Goal: Information Seeking & Learning: Learn about a topic

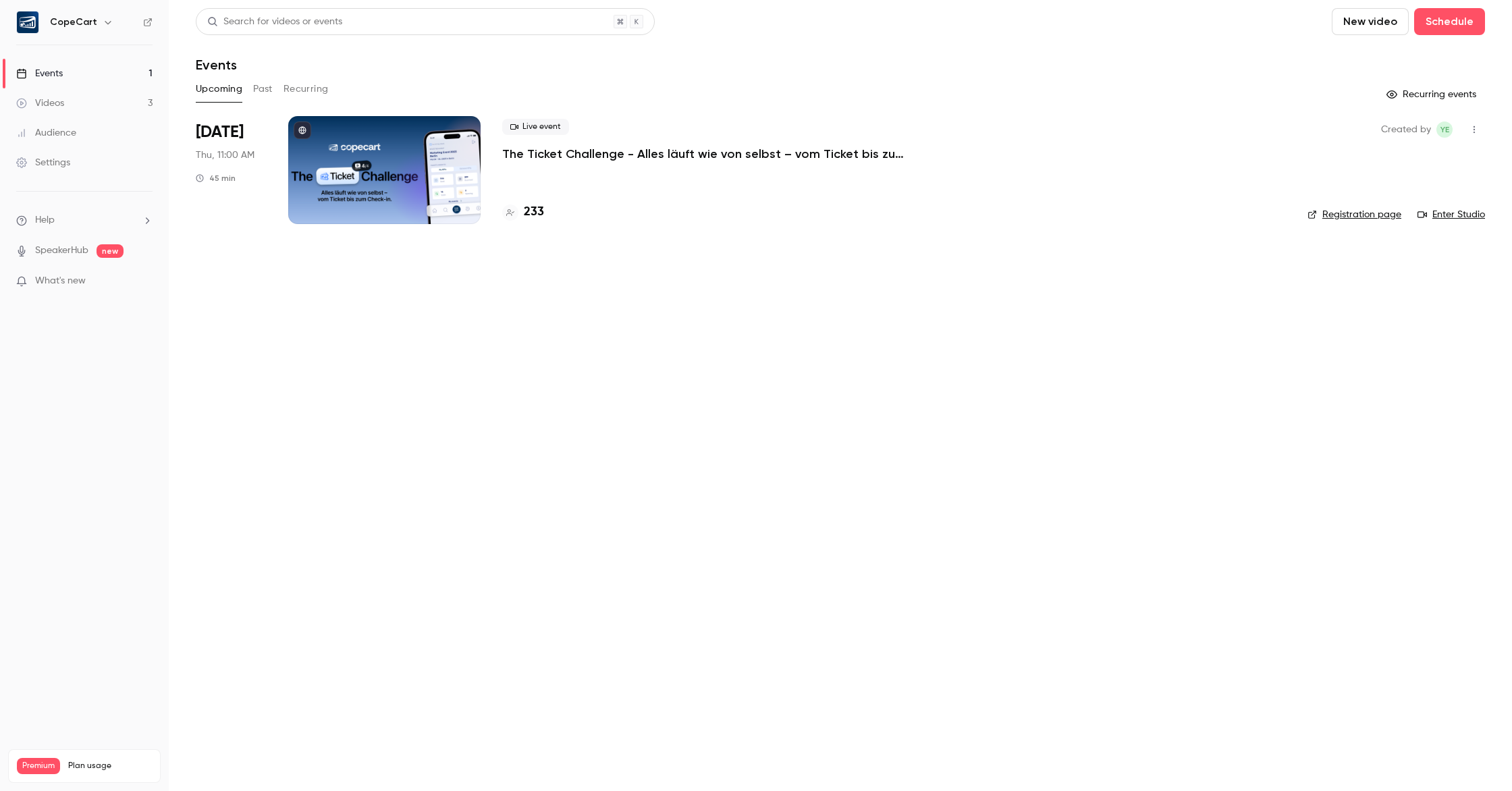
click at [265, 89] on button "Past" at bounding box center [263, 89] width 20 height 21
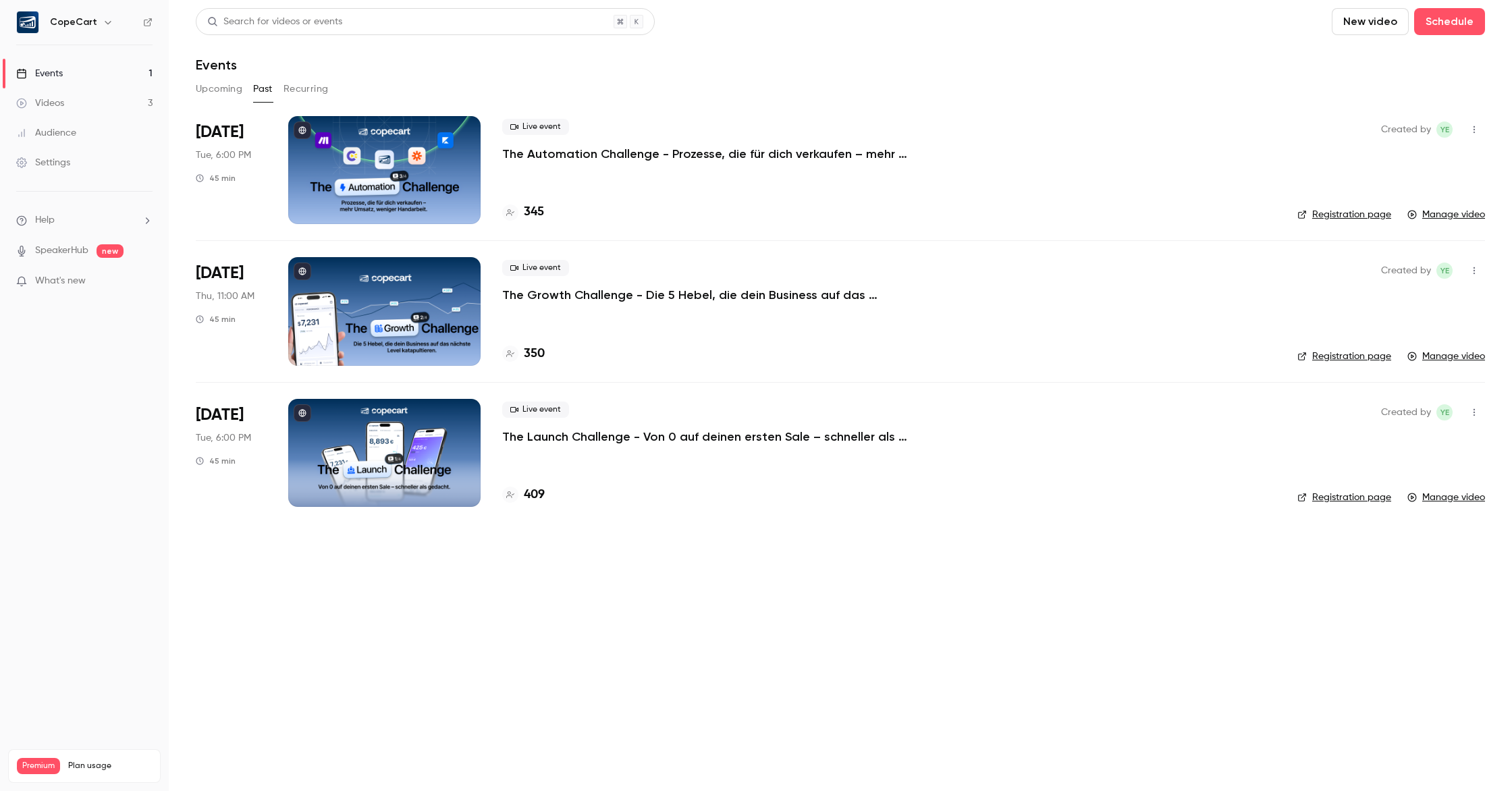
click at [667, 154] on p "The Automation Challenge - Prozesse, die für dich verkaufen – mehr Umsatz, weni…" at bounding box center [704, 154] width 405 height 16
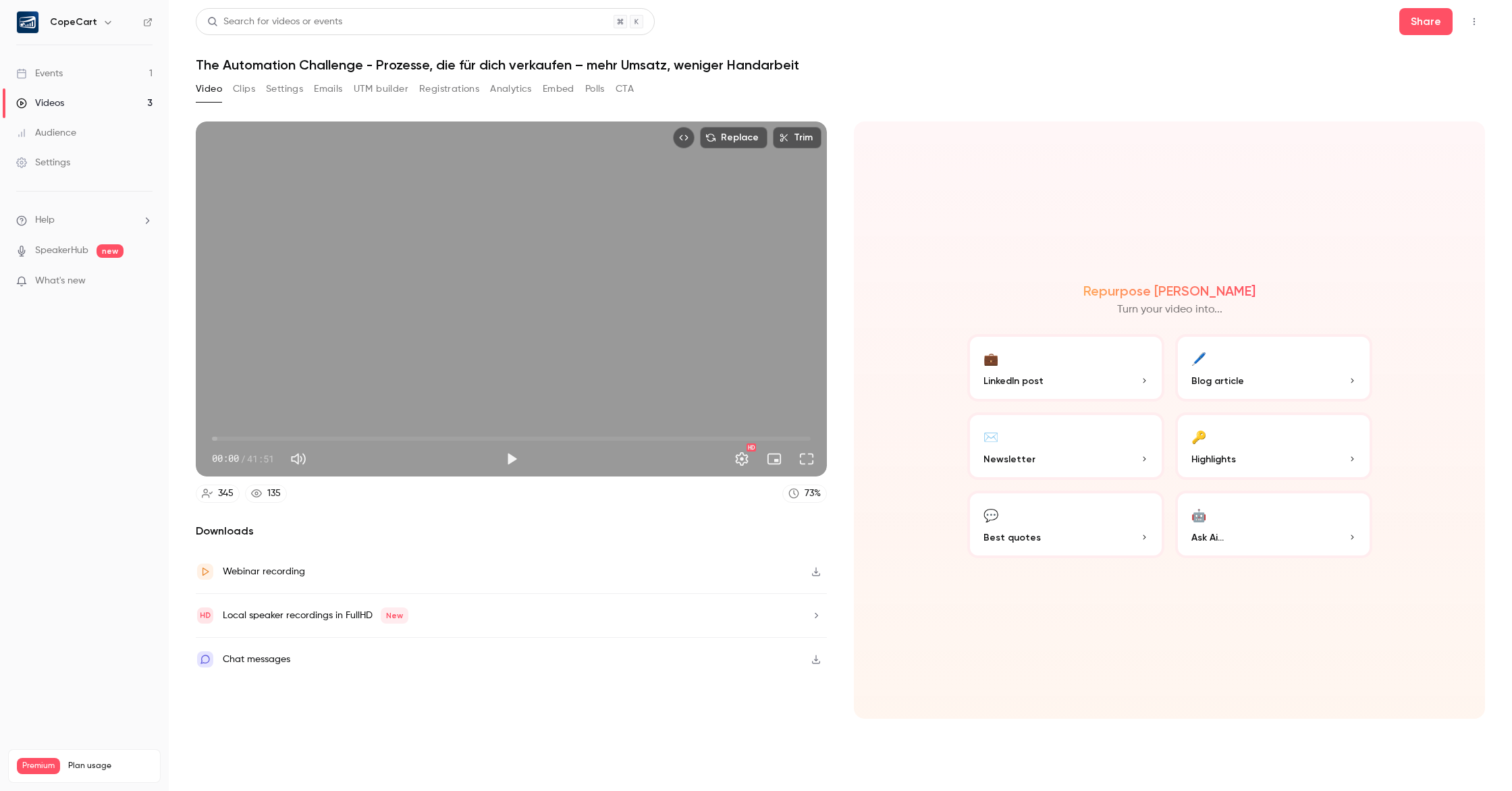
click at [248, 91] on button "Clips" at bounding box center [243, 89] width 22 height 21
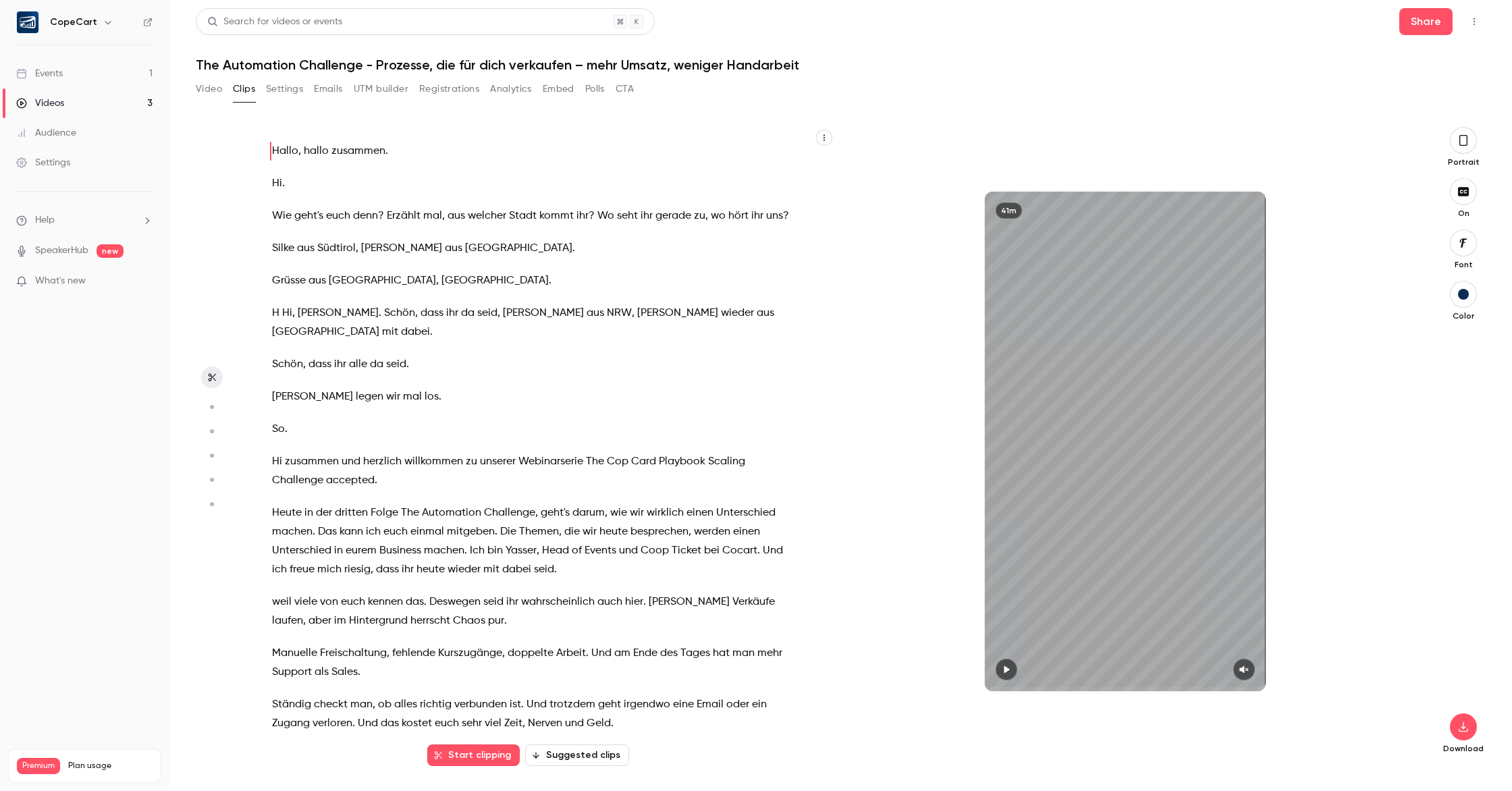
click at [279, 87] on button "Settings" at bounding box center [285, 89] width 37 height 21
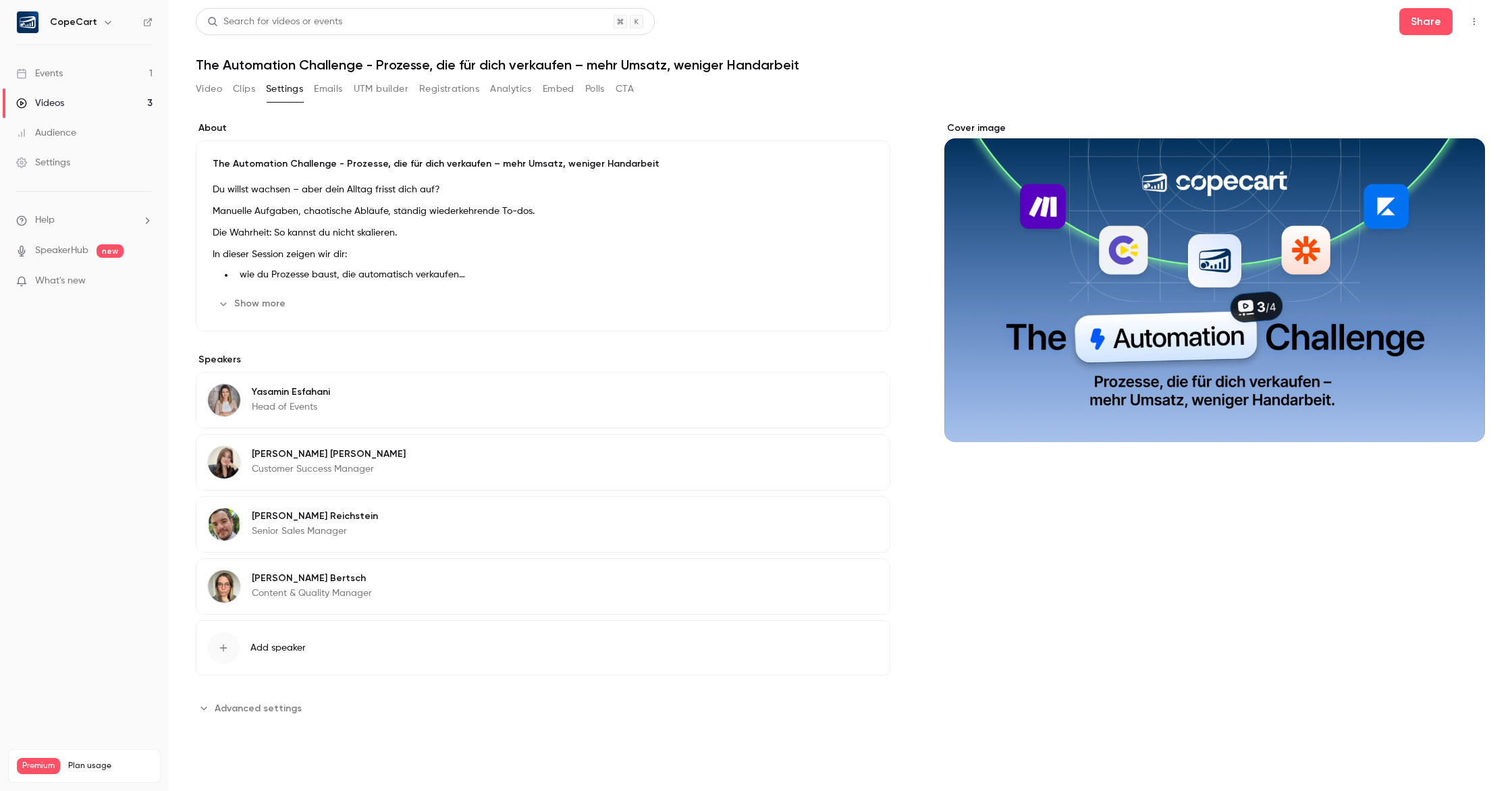
click at [263, 299] on button "Show more" at bounding box center [253, 304] width 81 height 21
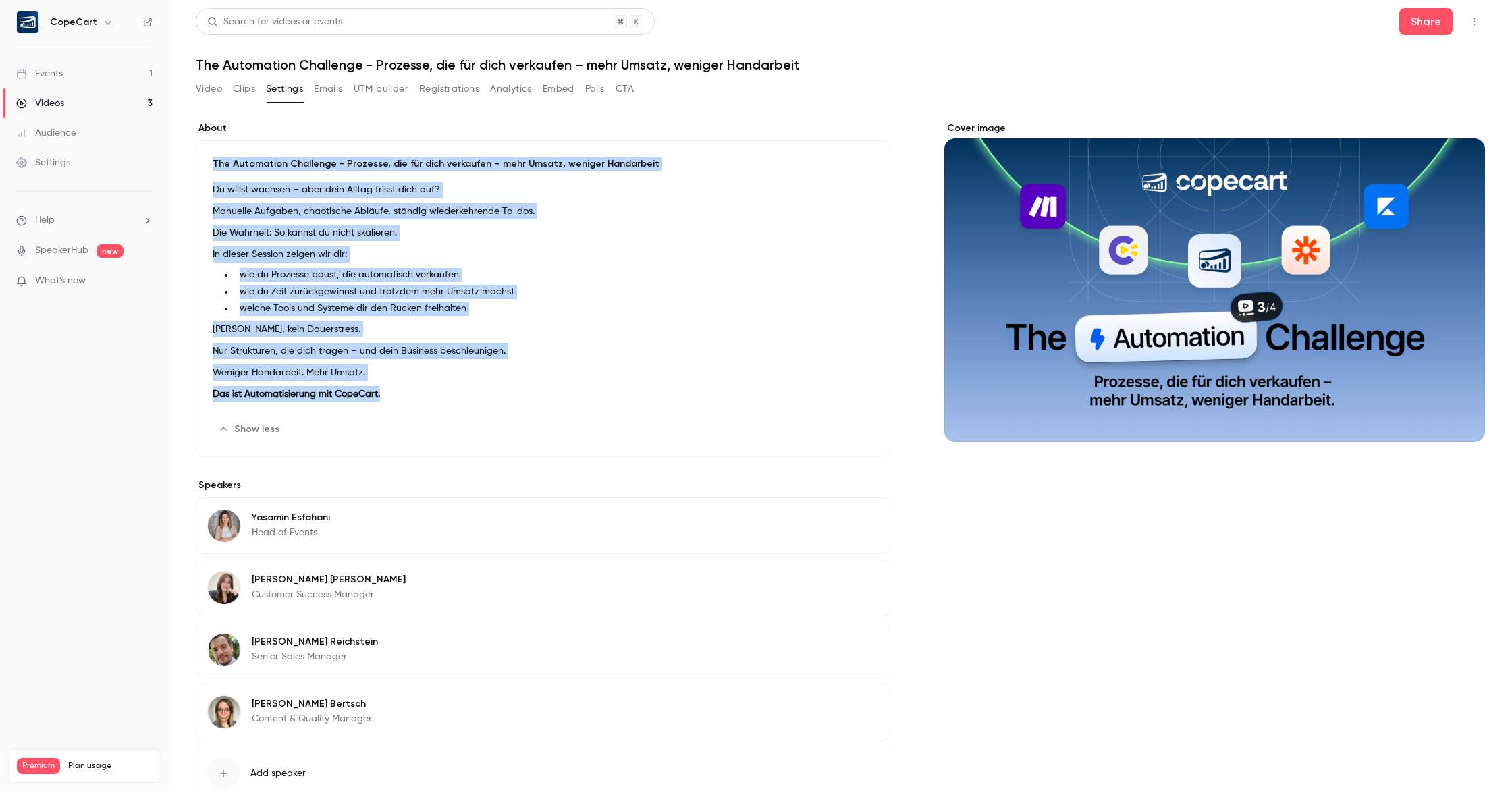
drag, startPoint x: 429, startPoint y: 396, endPoint x: 211, endPoint y: 161, distance: 320.5
click at [211, 161] on div "The Automation Challenge - Prozesse, die für dich verkaufen – mehr Umsatz, weni…" at bounding box center [543, 298] width 694 height 317
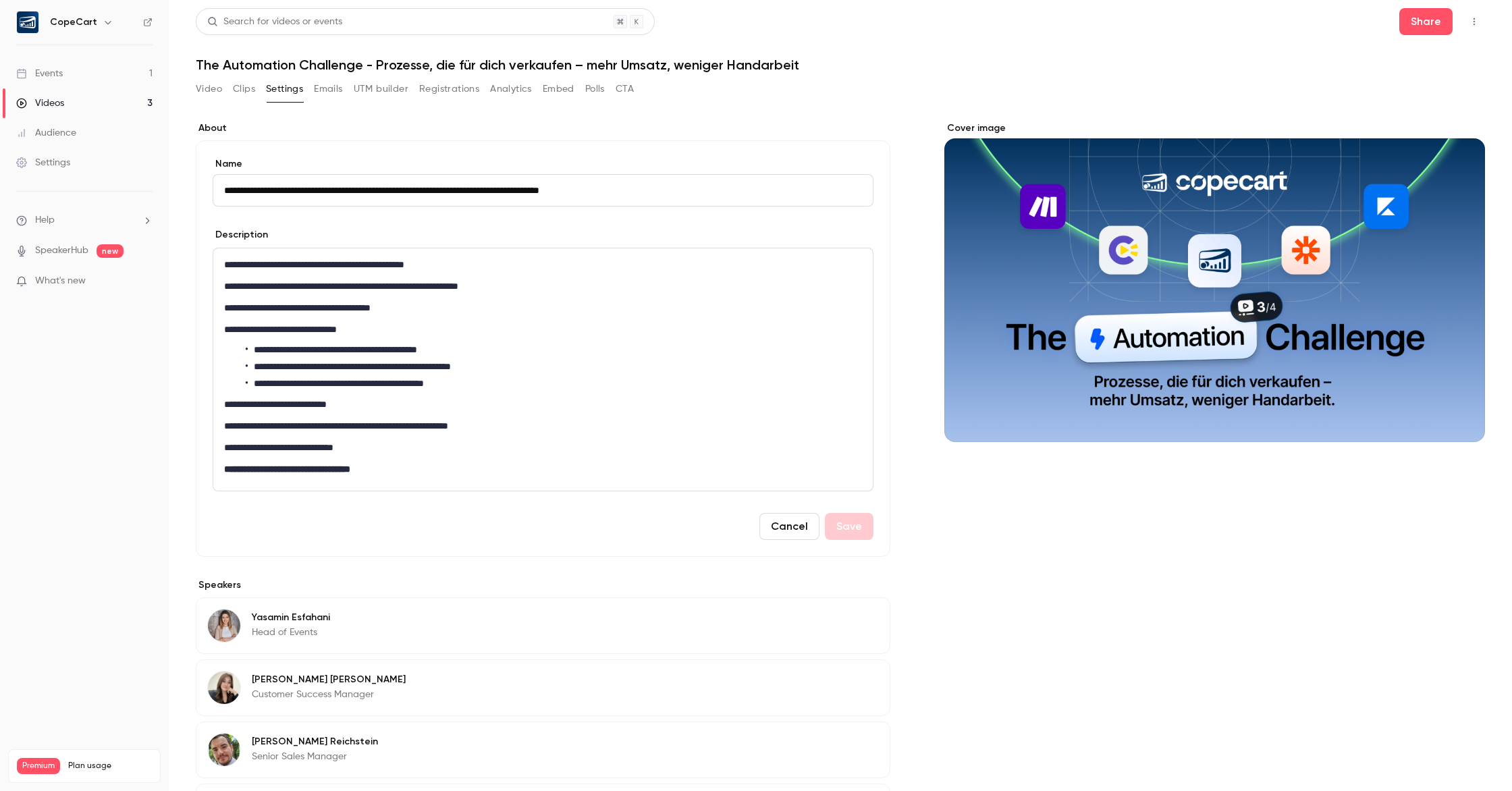
click at [100, 77] on link "Events 1" at bounding box center [84, 74] width 169 height 30
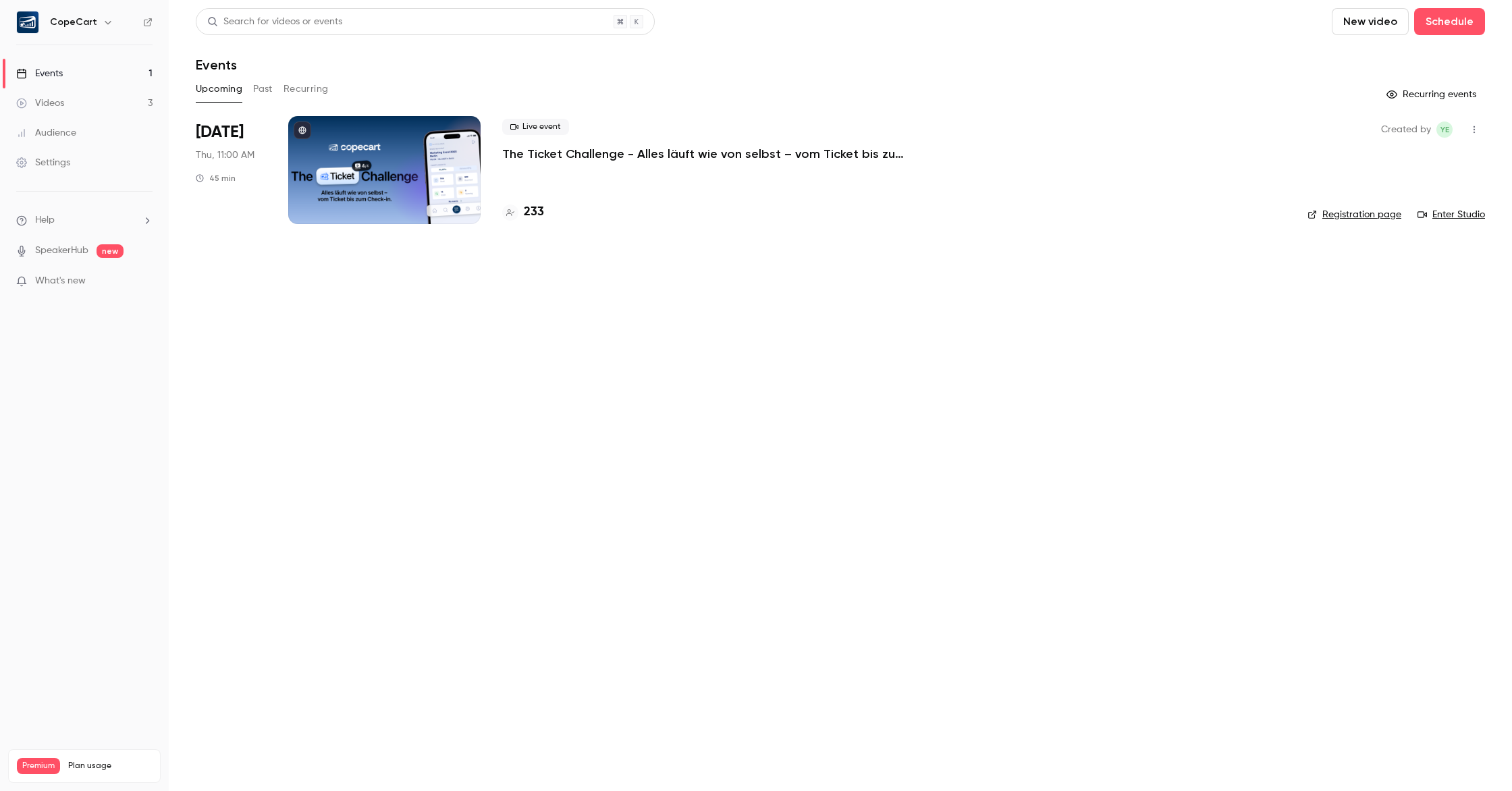
click at [430, 161] on div at bounding box center [384, 170] width 192 height 108
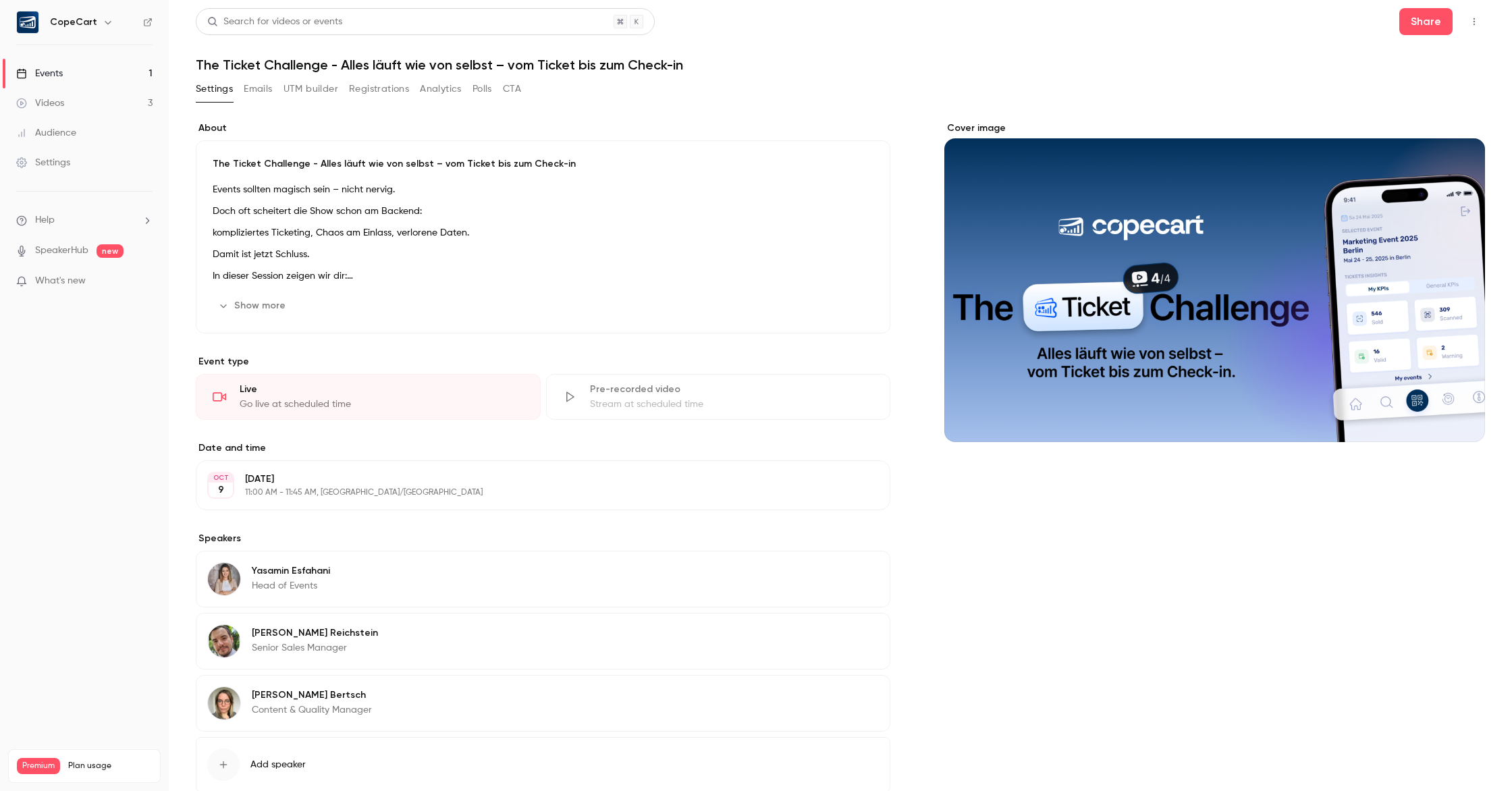
click at [275, 309] on button "Show more" at bounding box center [253, 306] width 81 height 21
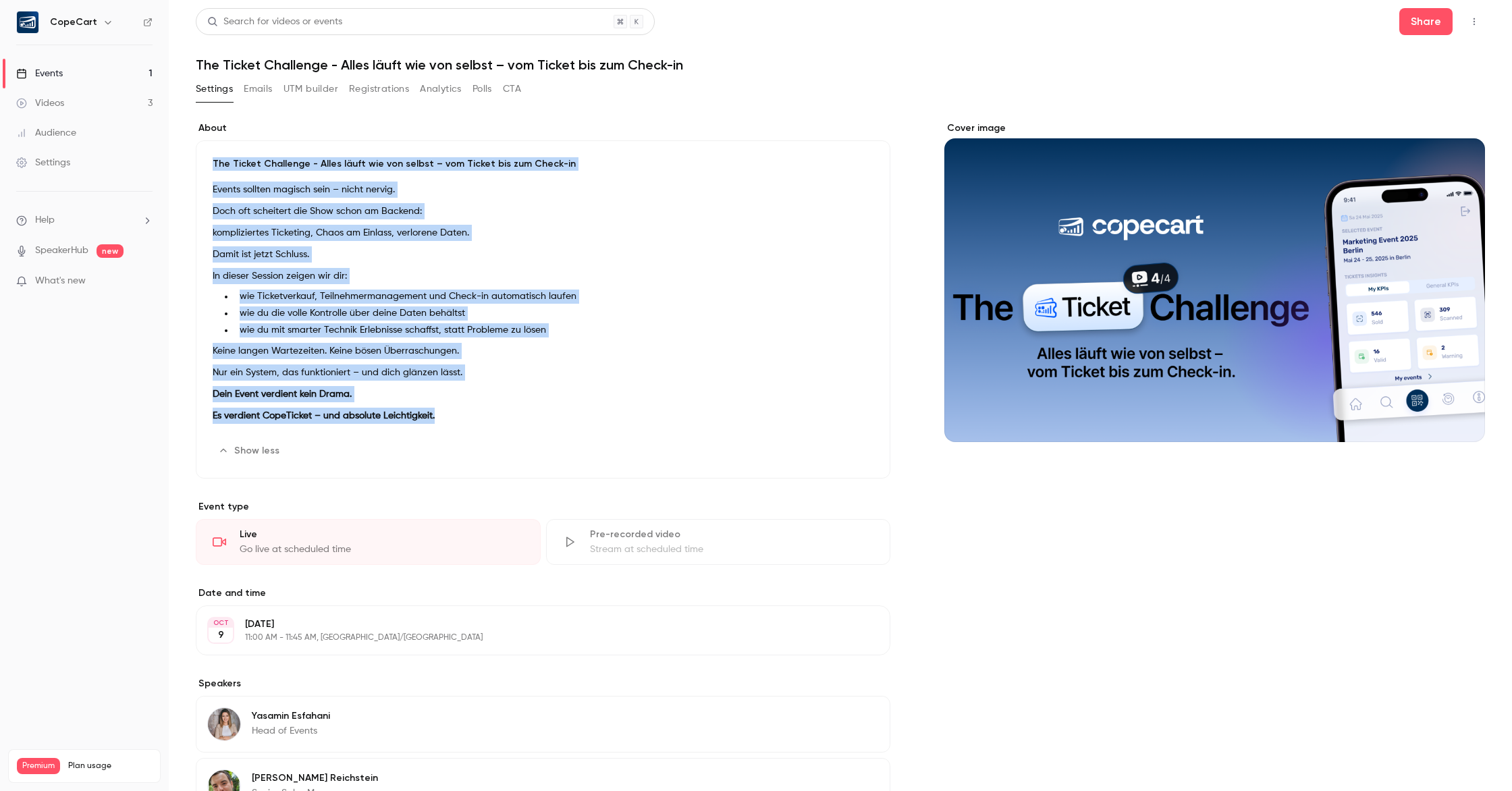
drag, startPoint x: 443, startPoint y: 409, endPoint x: 192, endPoint y: 158, distance: 355.0
click at [192, 158] on main "Search for videos or events Share The Ticket Challenge - Alles läuft wie von se…" at bounding box center [840, 396] width 1343 height 791
copy div "The Ticket Challenge - Alles läuft wie von selbst – vom Ticket bis zum Check-in…"
click at [511, 90] on button "CTA" at bounding box center [512, 89] width 18 height 21
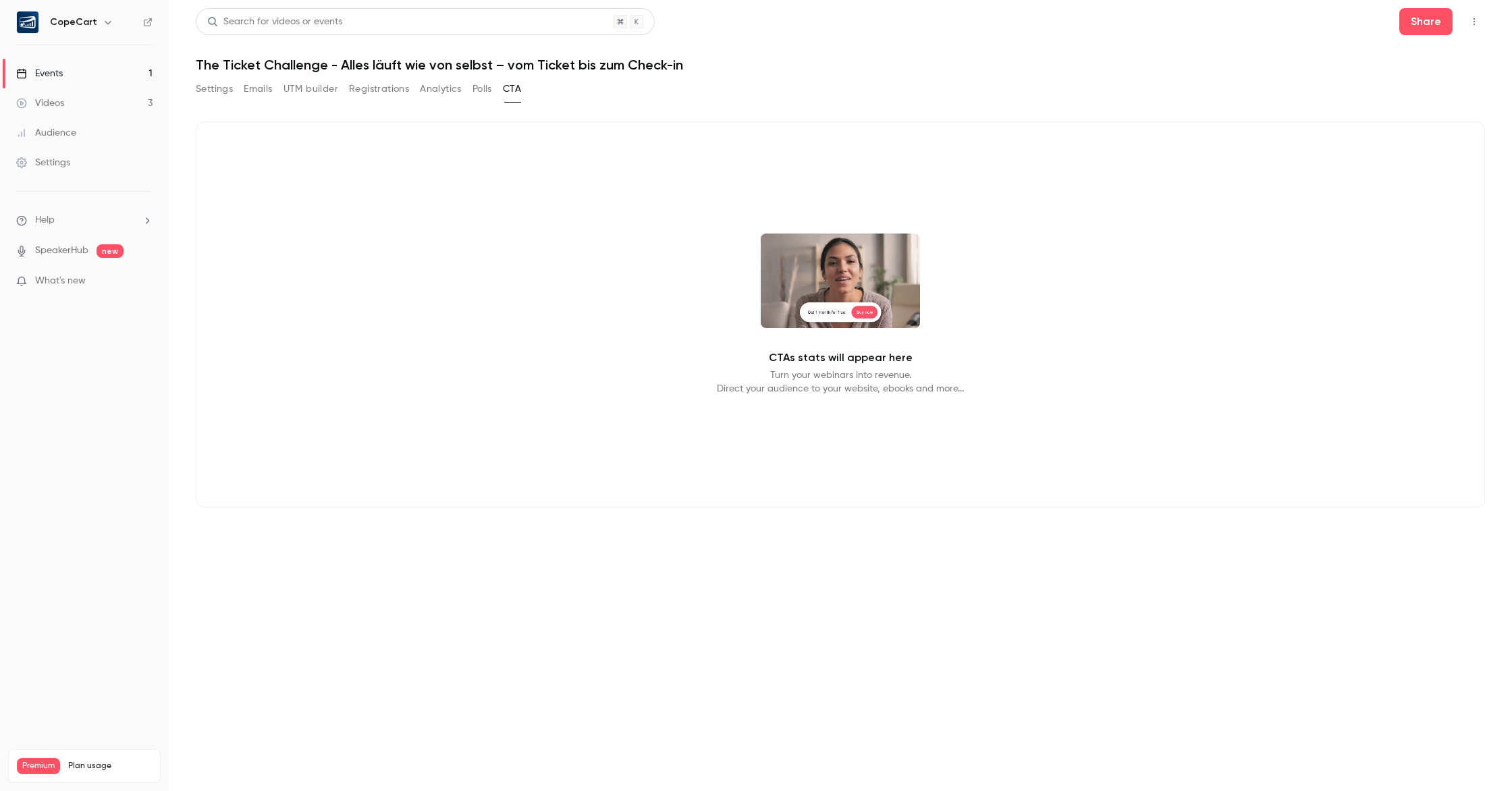
click at [89, 75] on link "Events 1" at bounding box center [84, 74] width 169 height 30
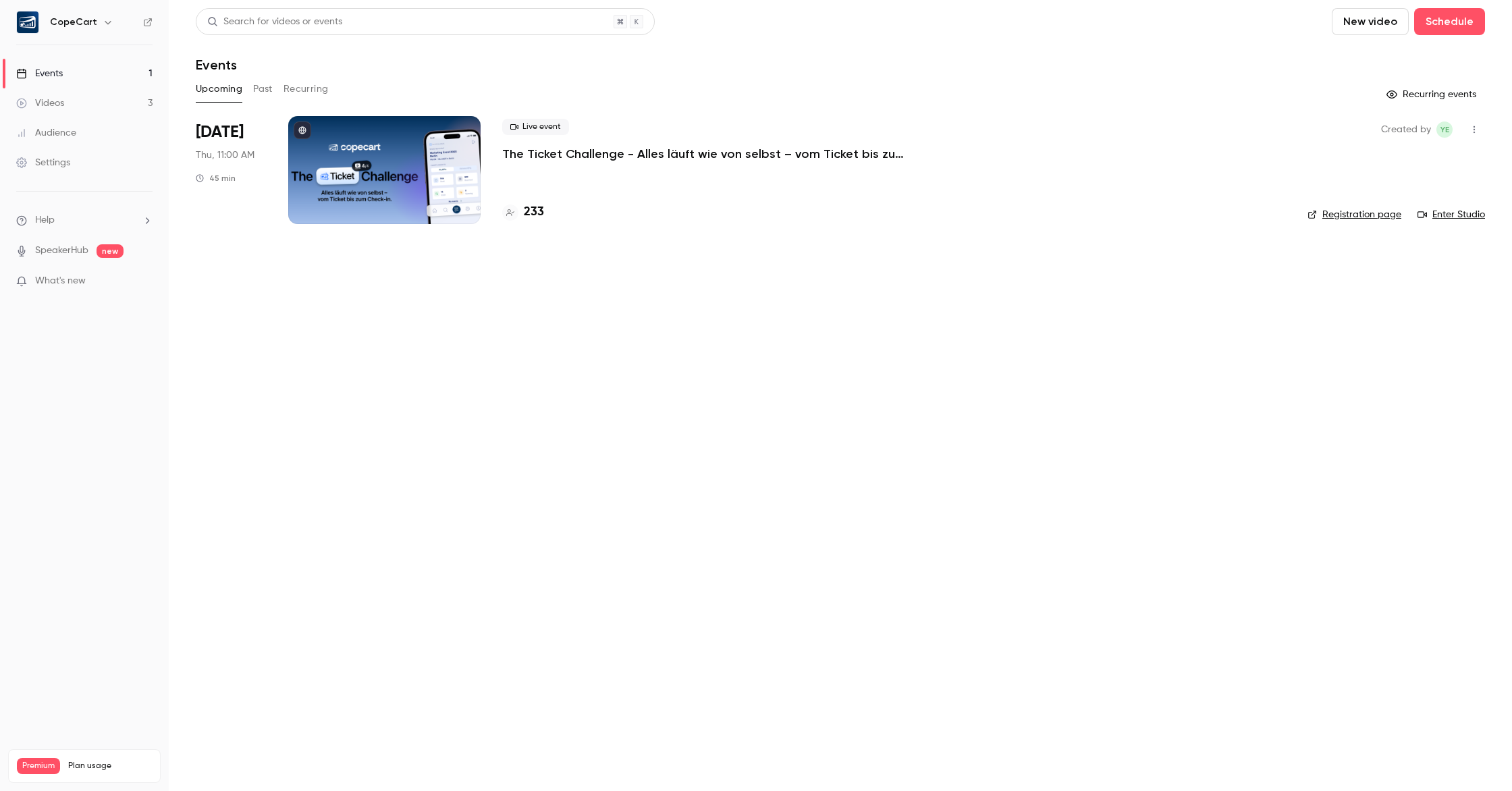
click at [265, 95] on button "Past" at bounding box center [263, 89] width 20 height 21
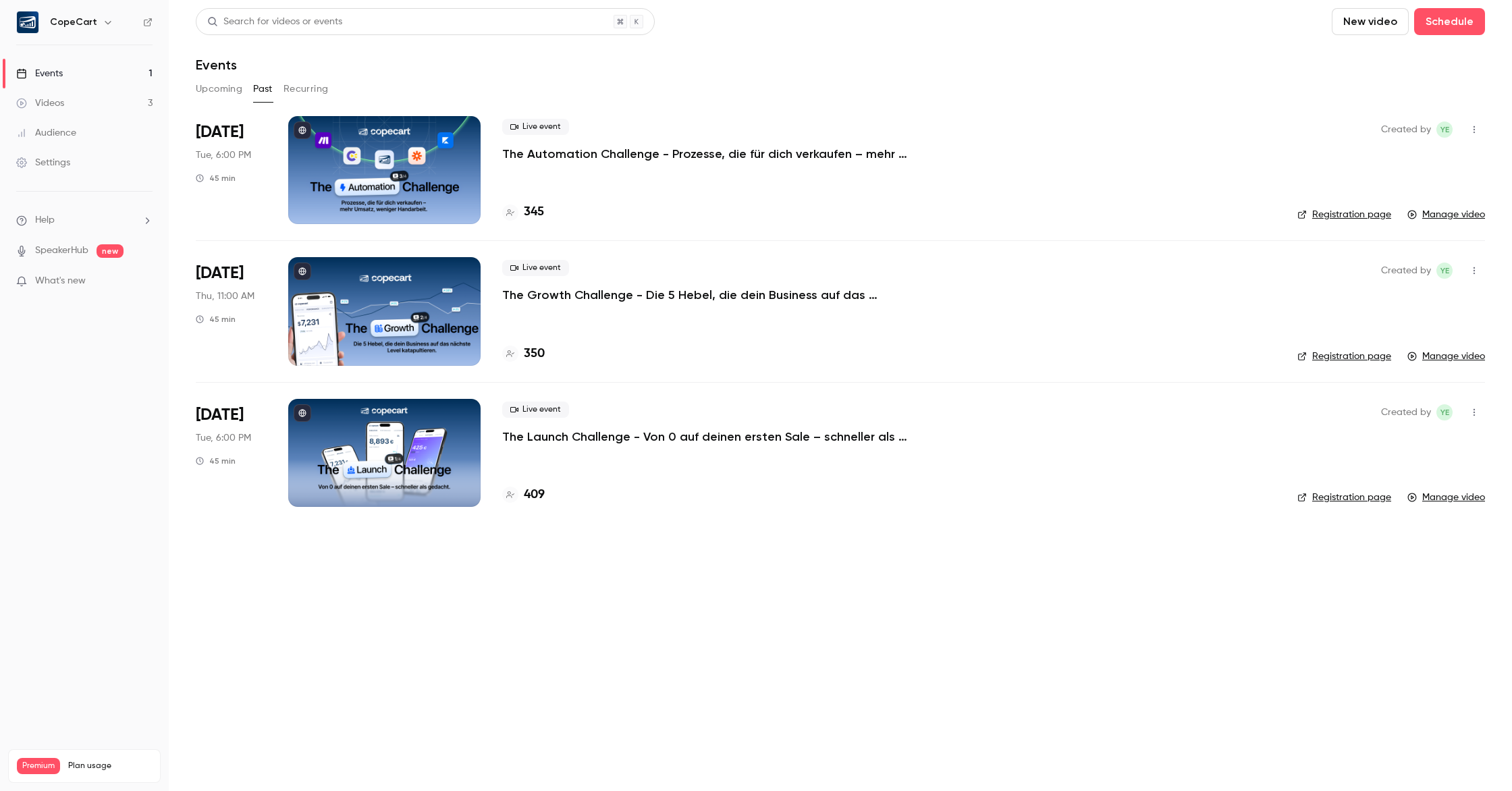
click at [634, 151] on p "The Automation Challenge - Prozesse, die für dich verkaufen – mehr Umsatz, weni…" at bounding box center [704, 154] width 405 height 16
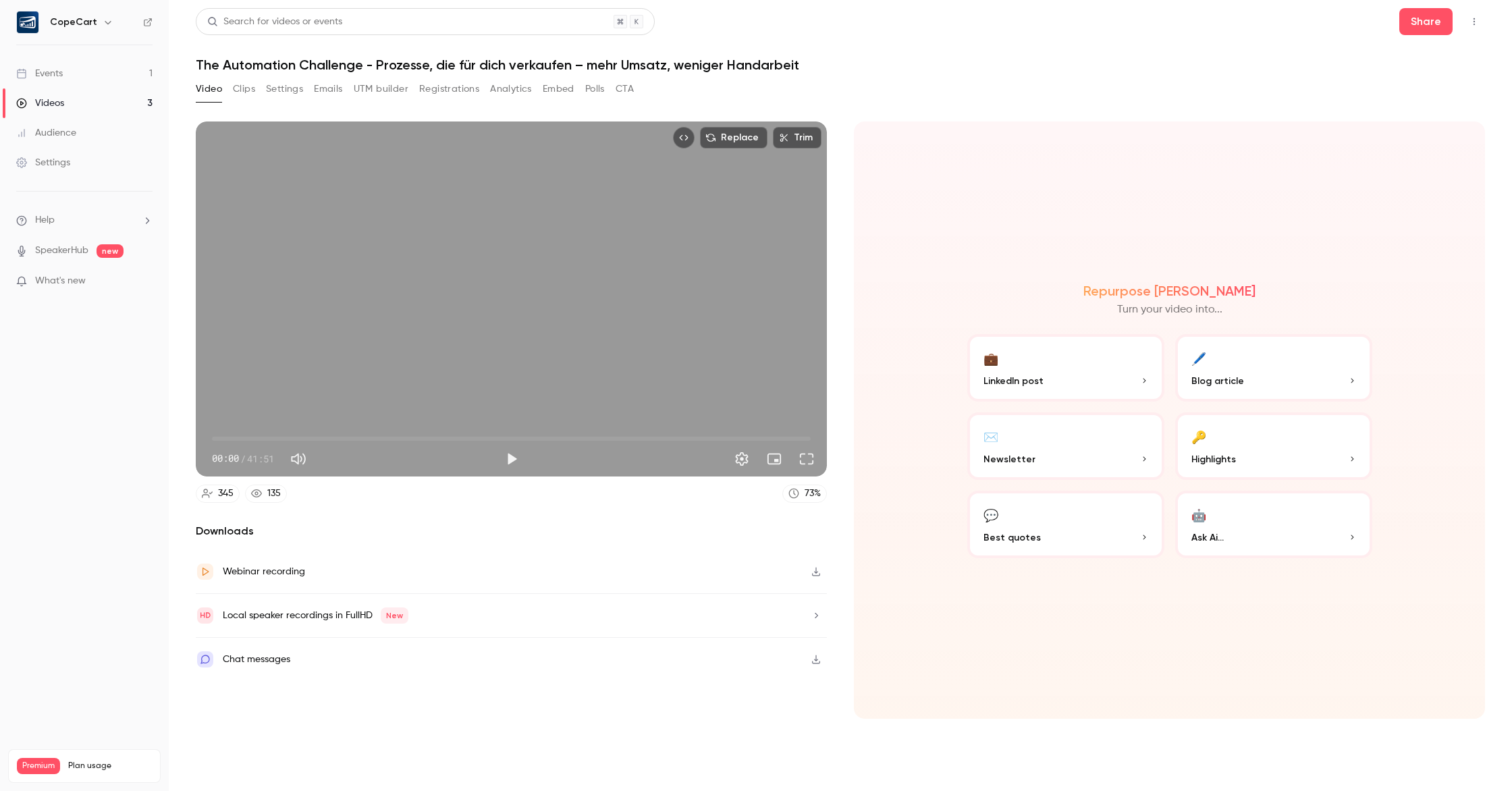
click at [620, 91] on button "CTA" at bounding box center [625, 89] width 18 height 21
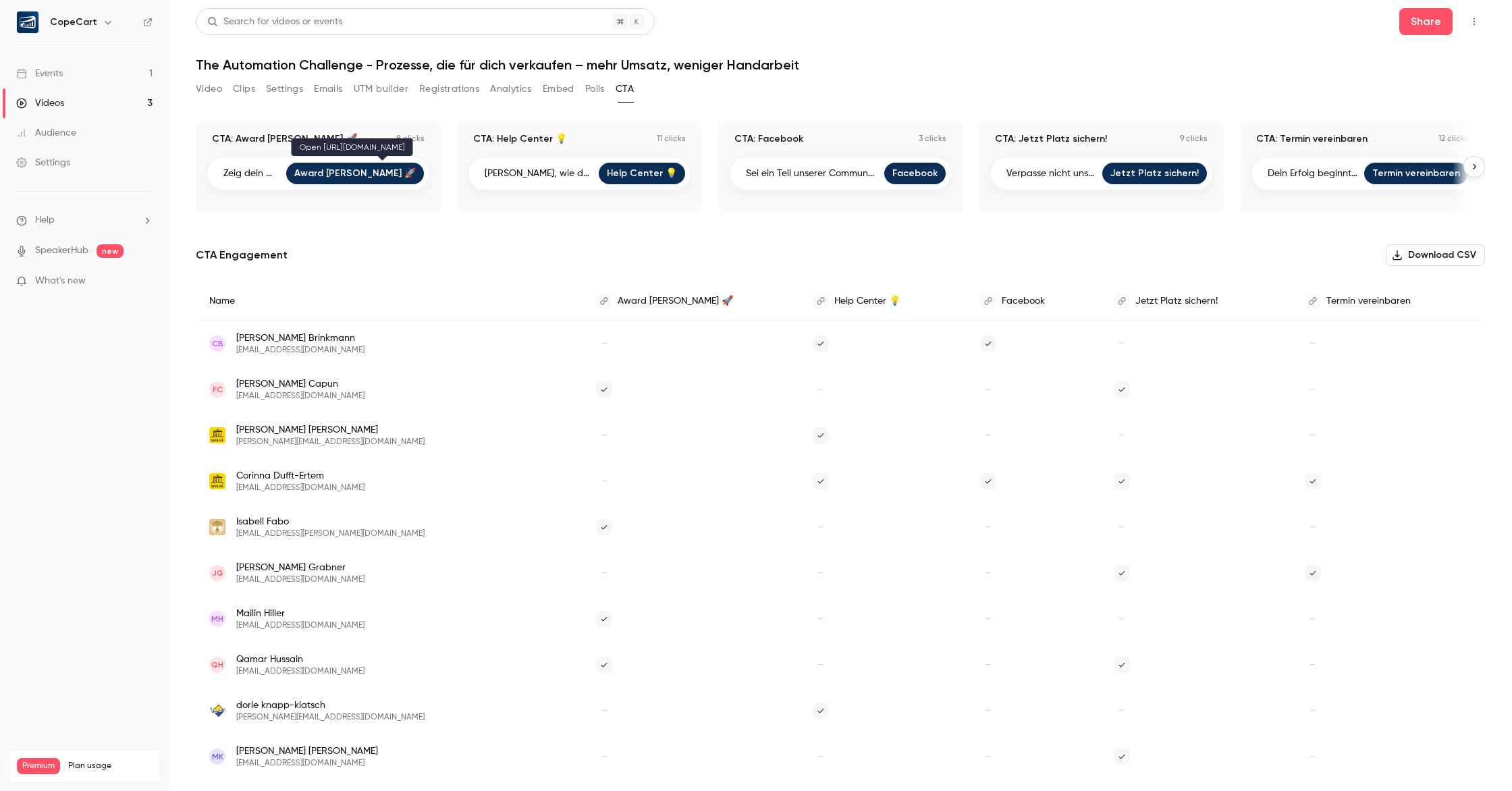
click at [389, 174] on link "Award [PERSON_NAME] 🚀" at bounding box center [355, 174] width 138 height 21
click at [214, 87] on button "Video" at bounding box center [208, 89] width 26 height 21
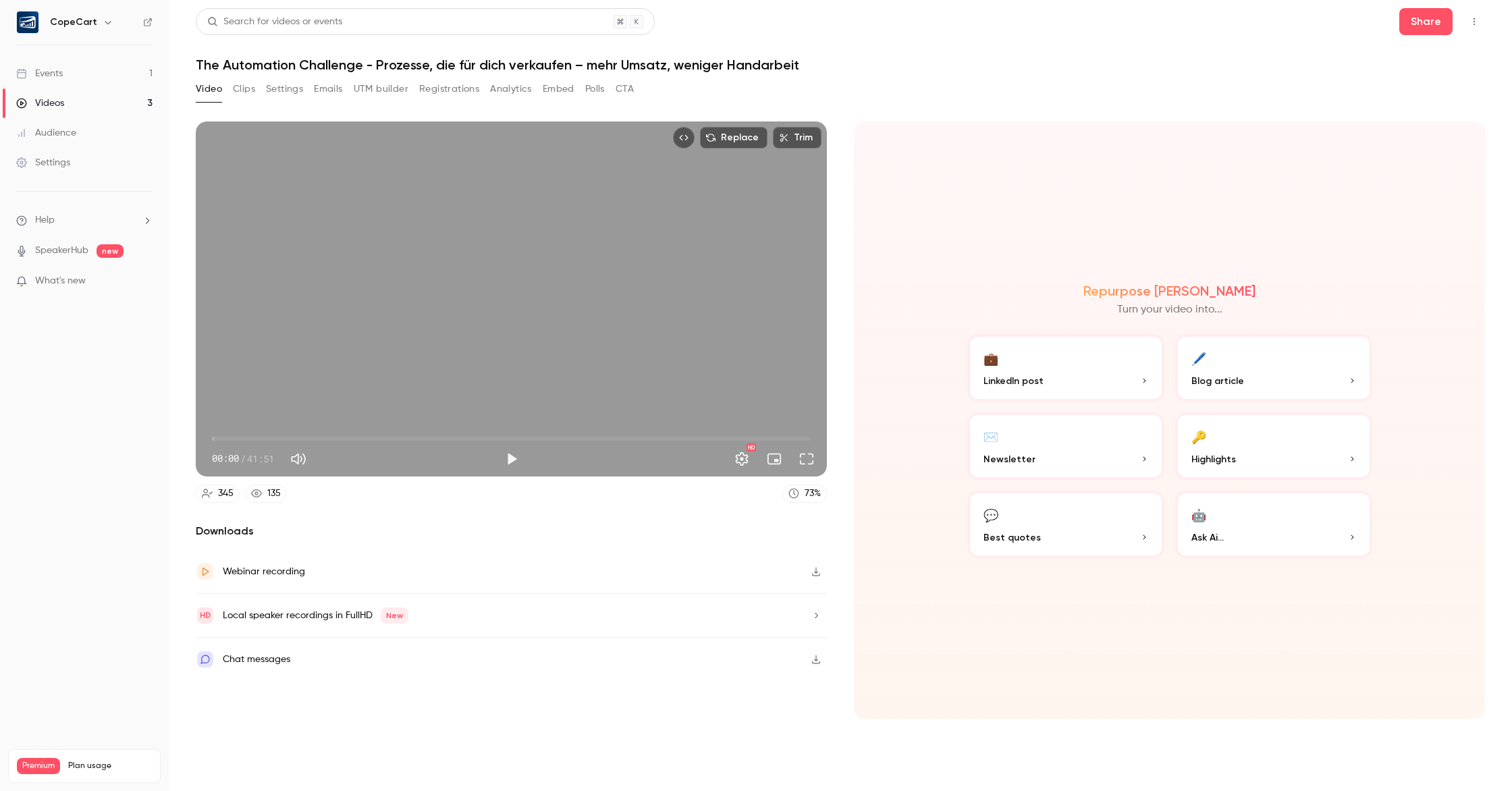
click at [240, 87] on button "Clips" at bounding box center [243, 89] width 22 height 21
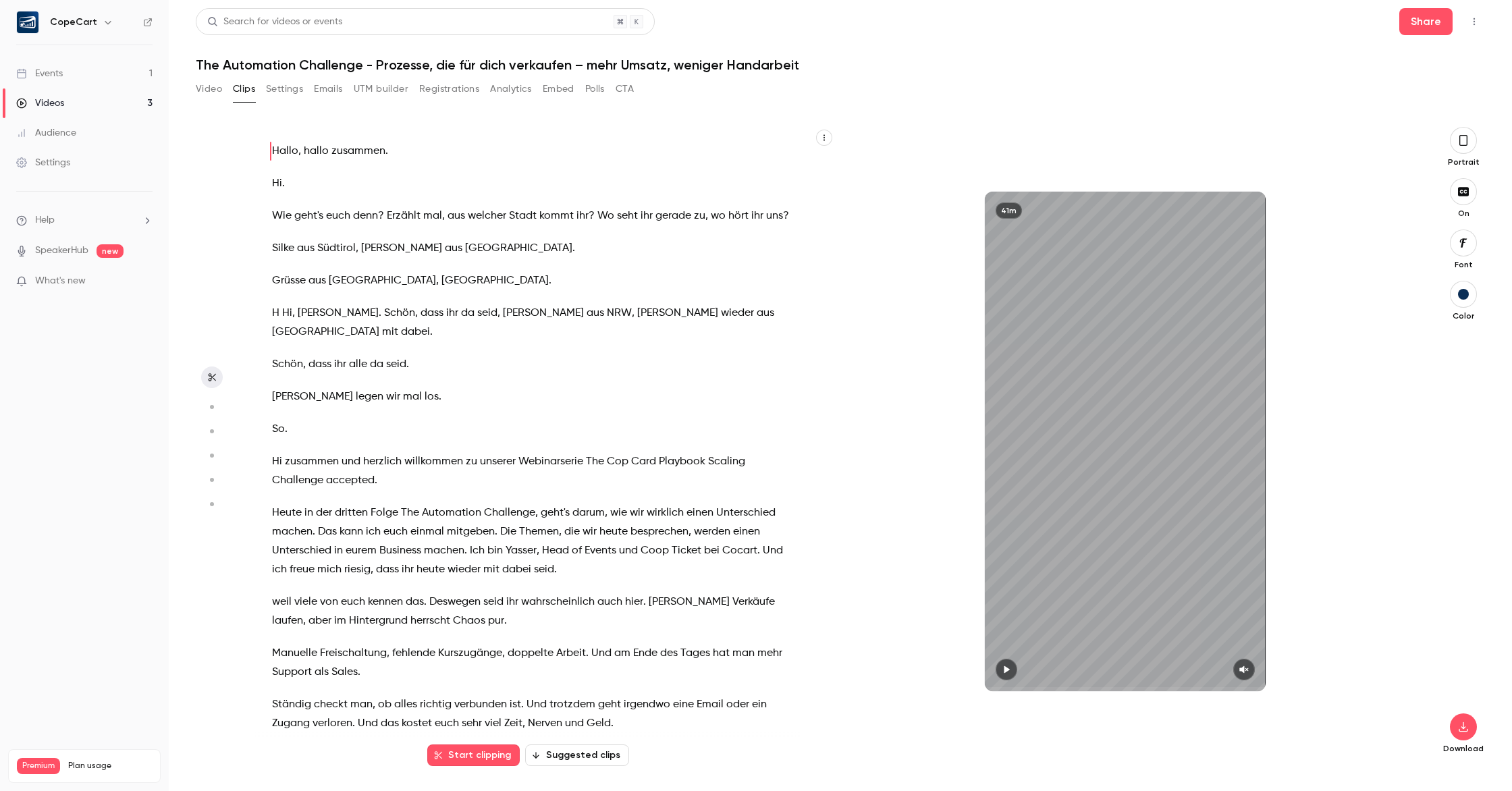
click at [555, 87] on button "Embed" at bounding box center [559, 89] width 32 height 21
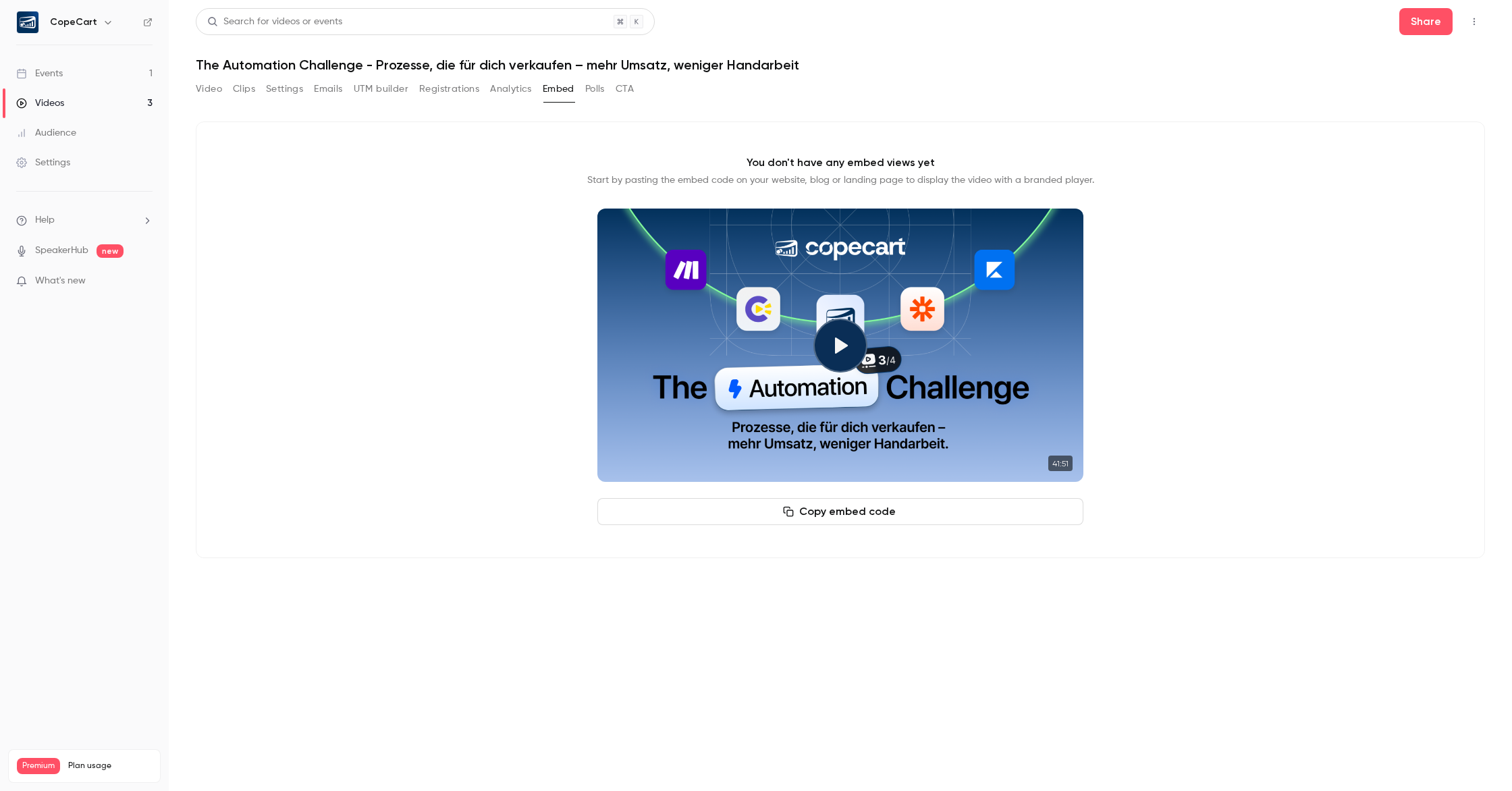
click at [604, 88] on button "Polls" at bounding box center [596, 89] width 20 height 21
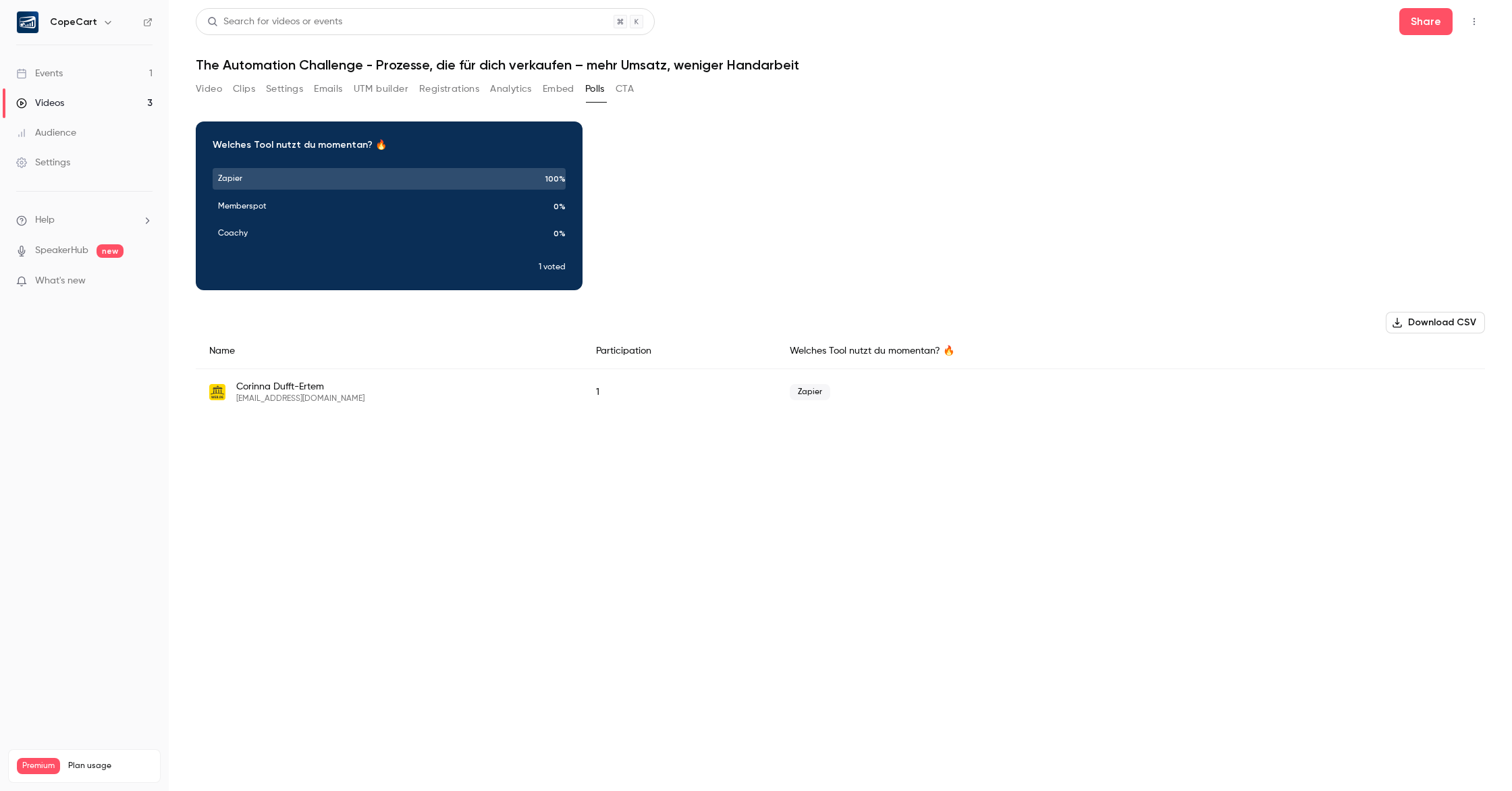
click at [254, 90] on button "Clips" at bounding box center [243, 89] width 22 height 21
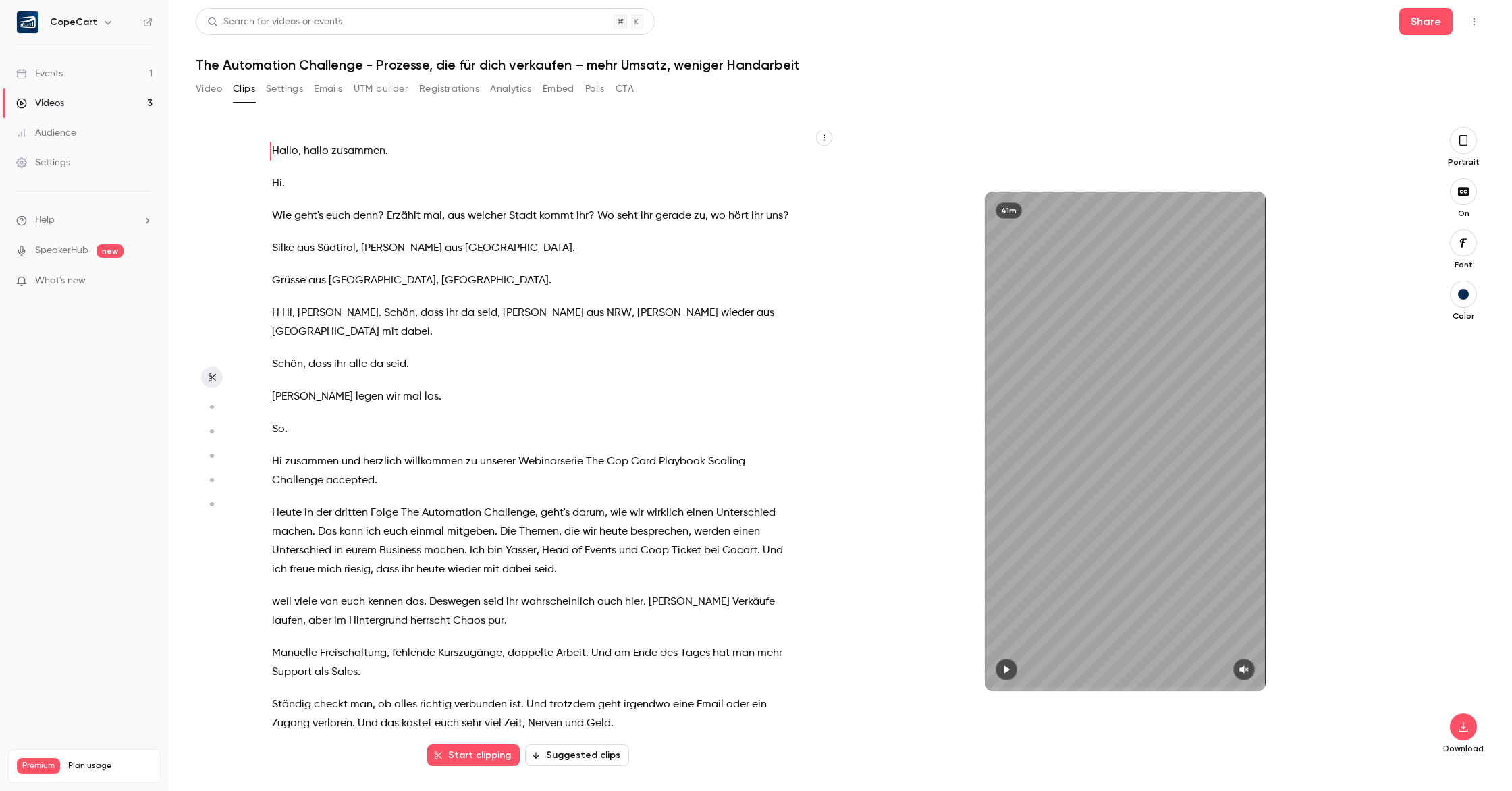
click at [273, 87] on button "Settings" at bounding box center [285, 89] width 37 height 21
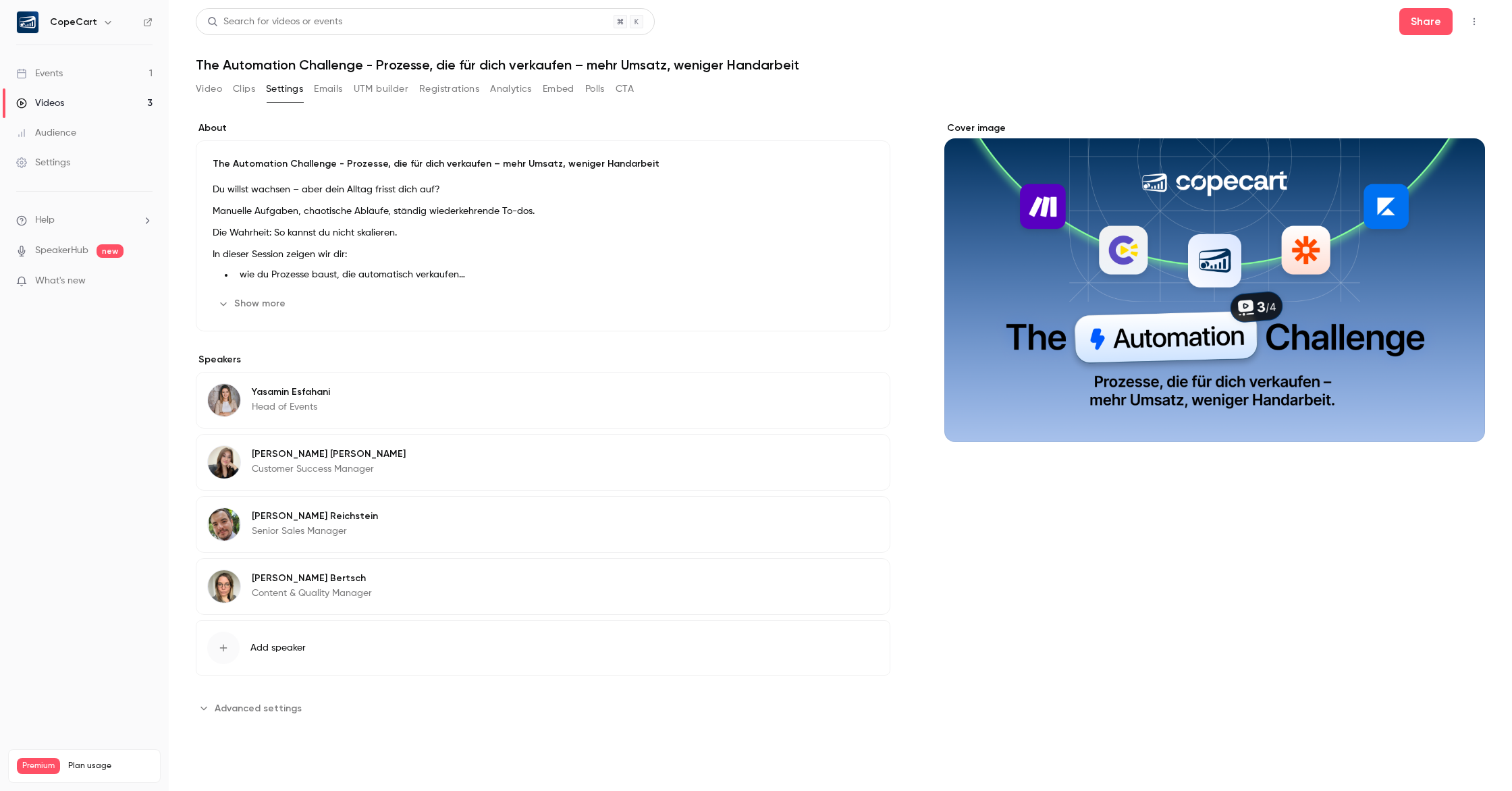
click at [322, 87] on button "Emails" at bounding box center [328, 89] width 28 height 21
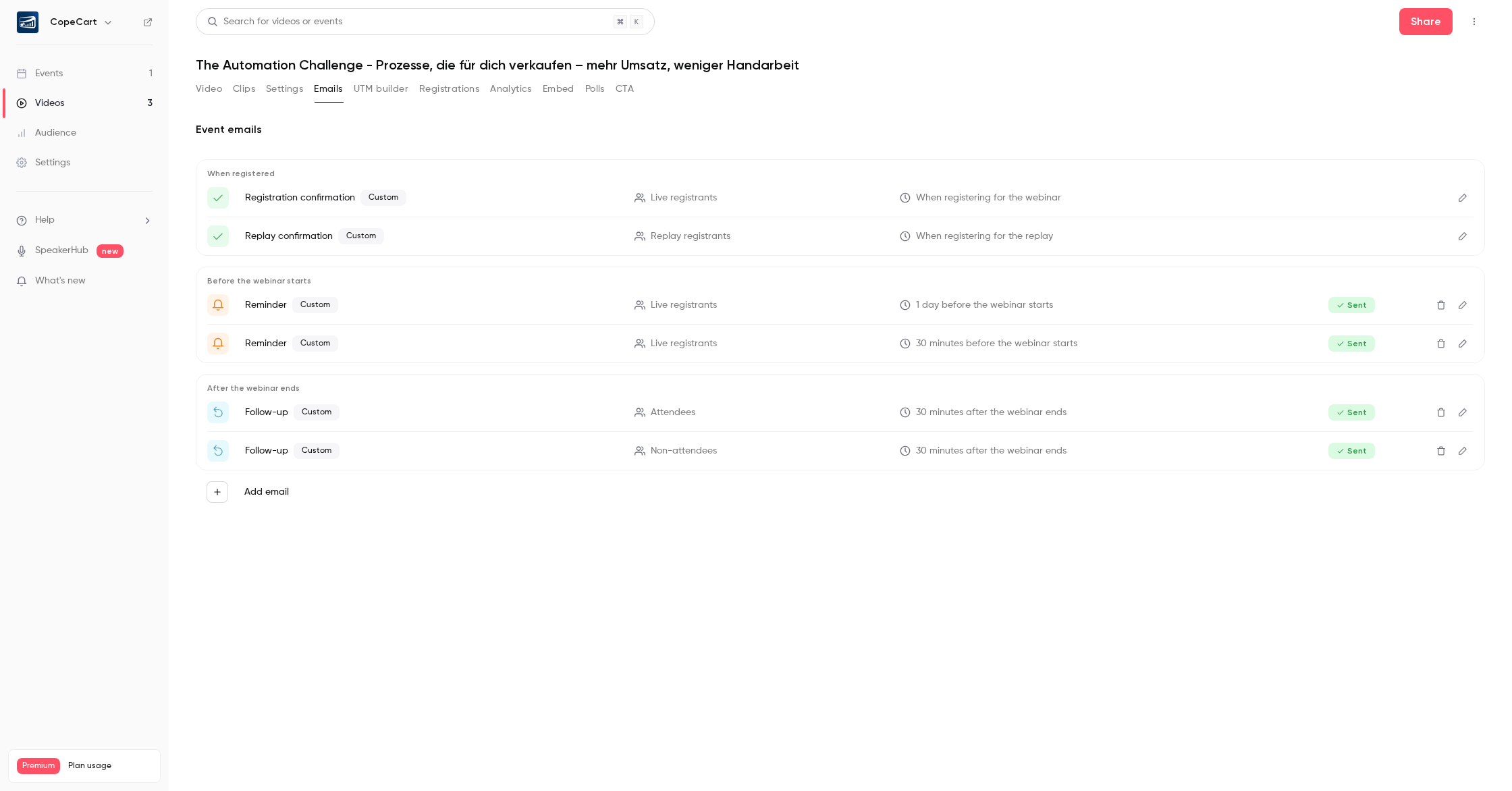
click at [371, 87] on button "UTM builder" at bounding box center [381, 89] width 55 height 21
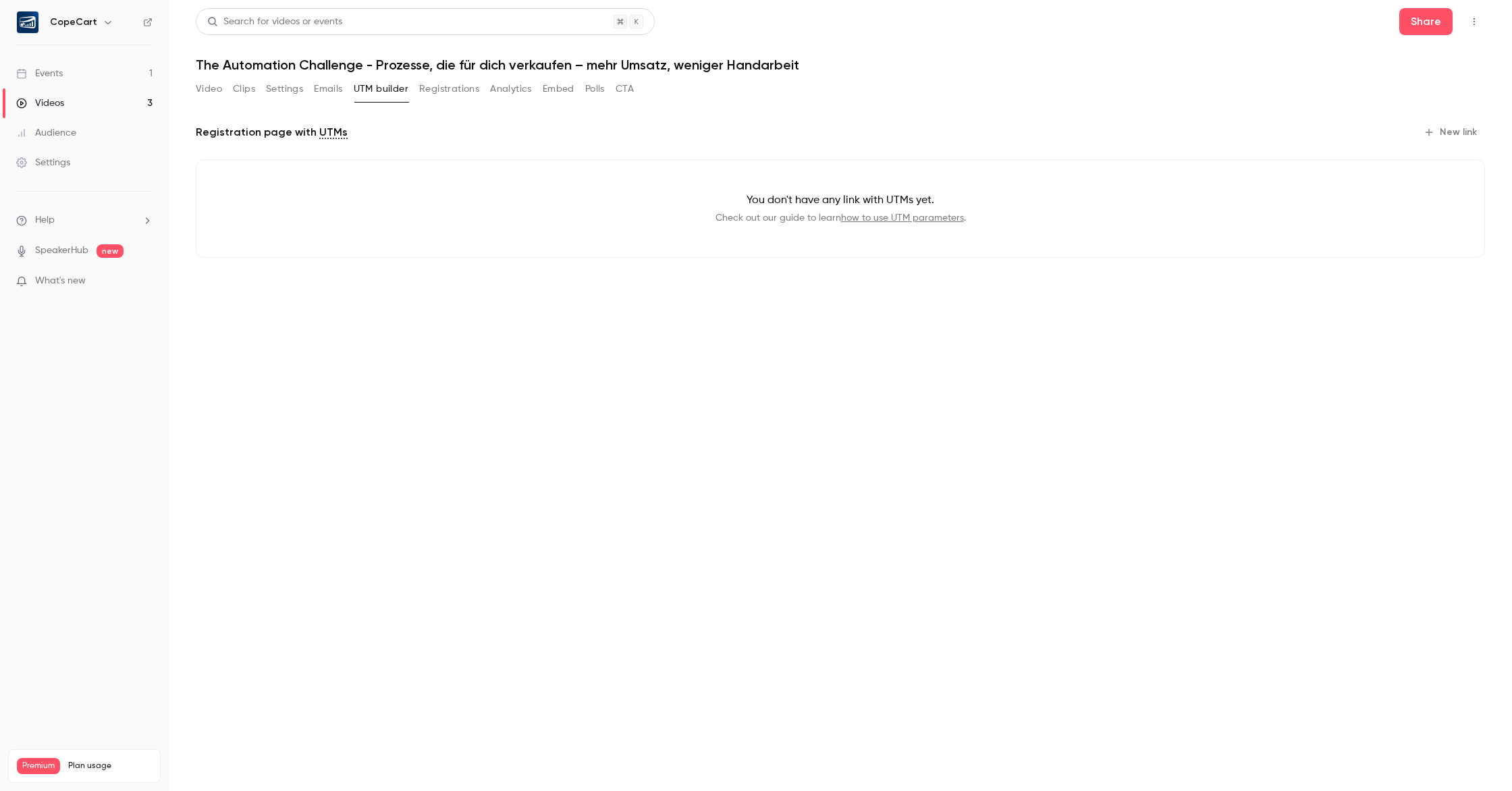
click at [420, 87] on button "Registrations" at bounding box center [449, 89] width 60 height 21
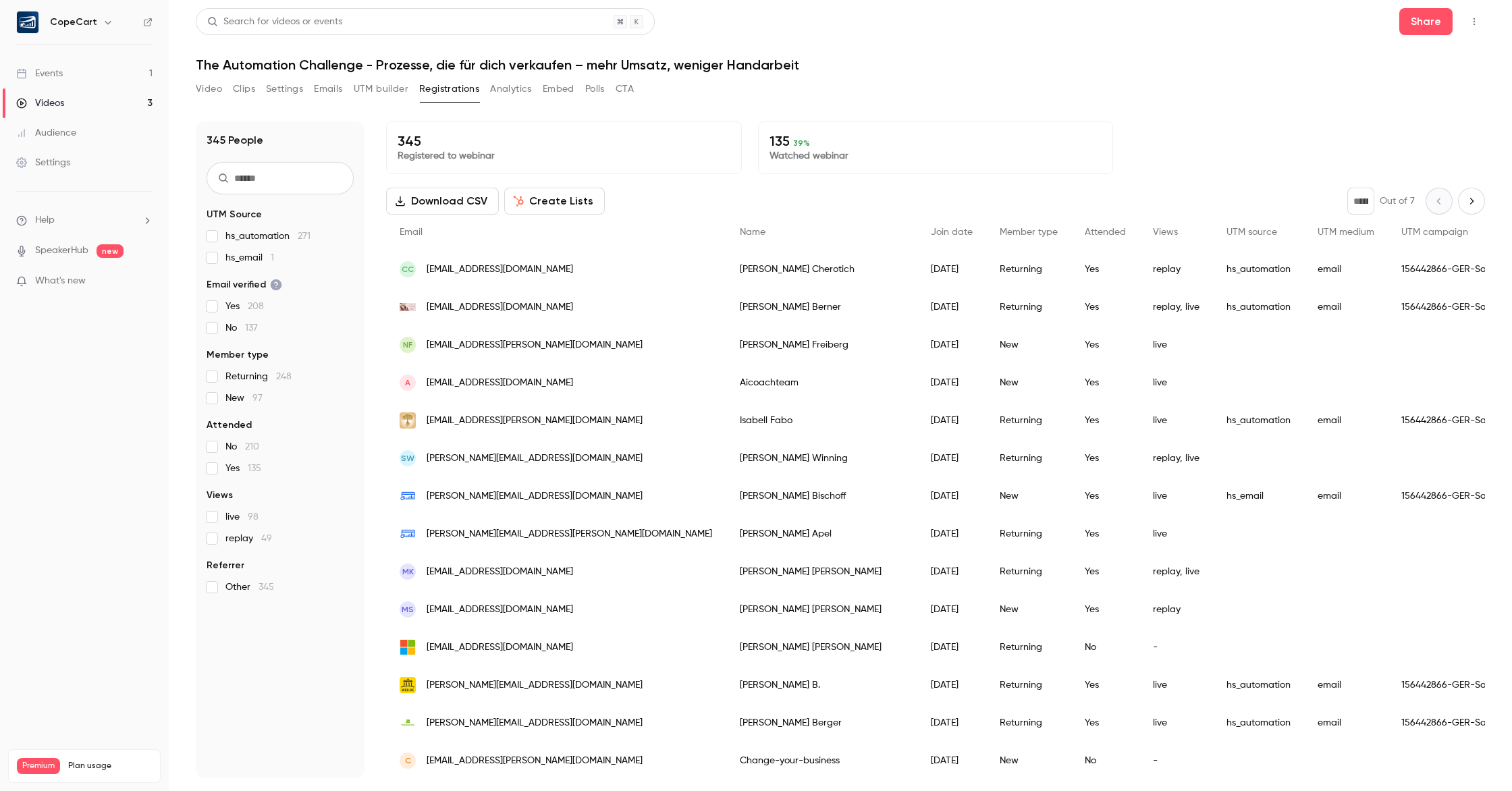
click at [507, 92] on button "Analytics" at bounding box center [511, 89] width 42 height 21
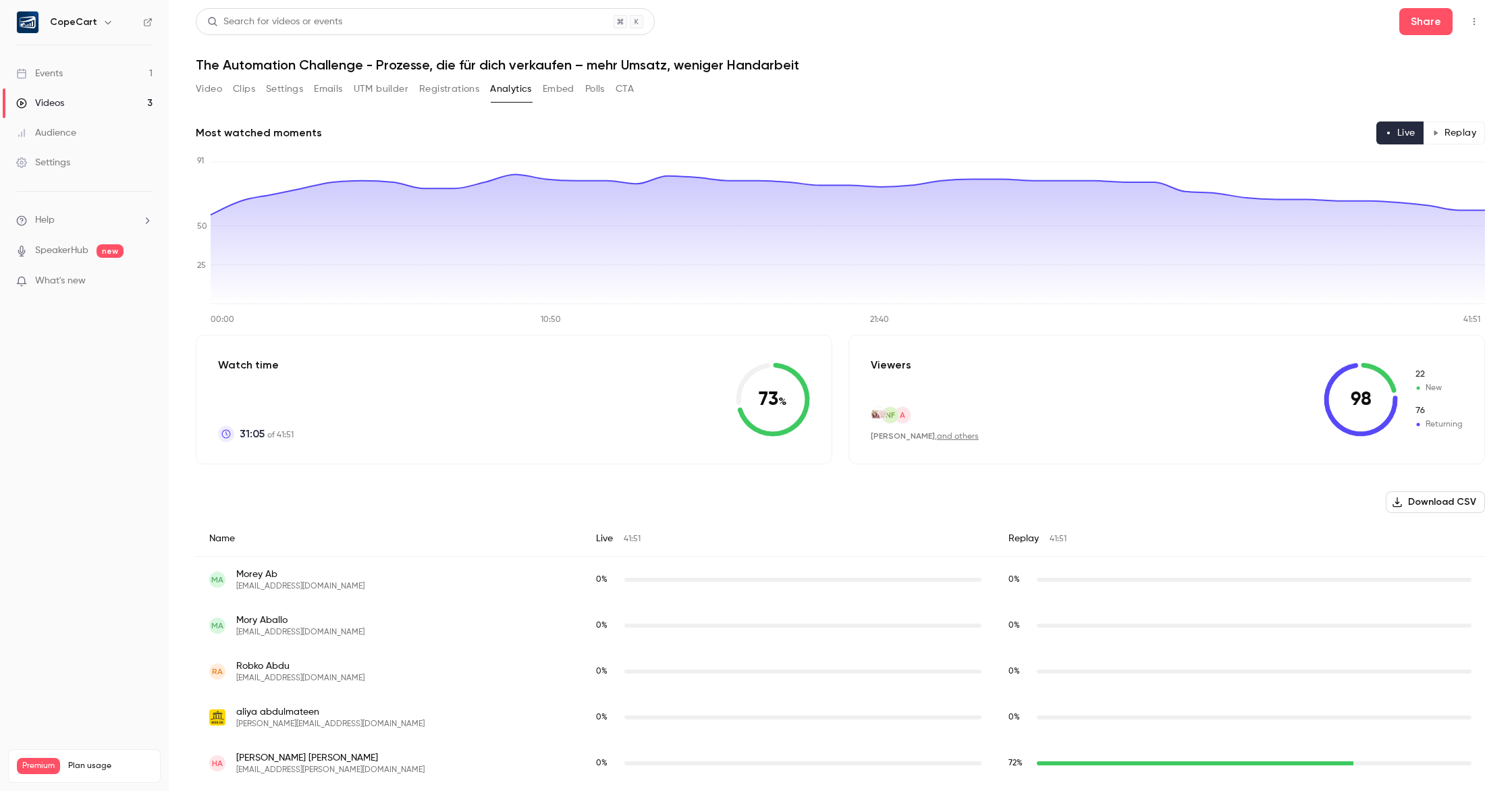
click at [573, 92] on button "Embed" at bounding box center [559, 89] width 32 height 21
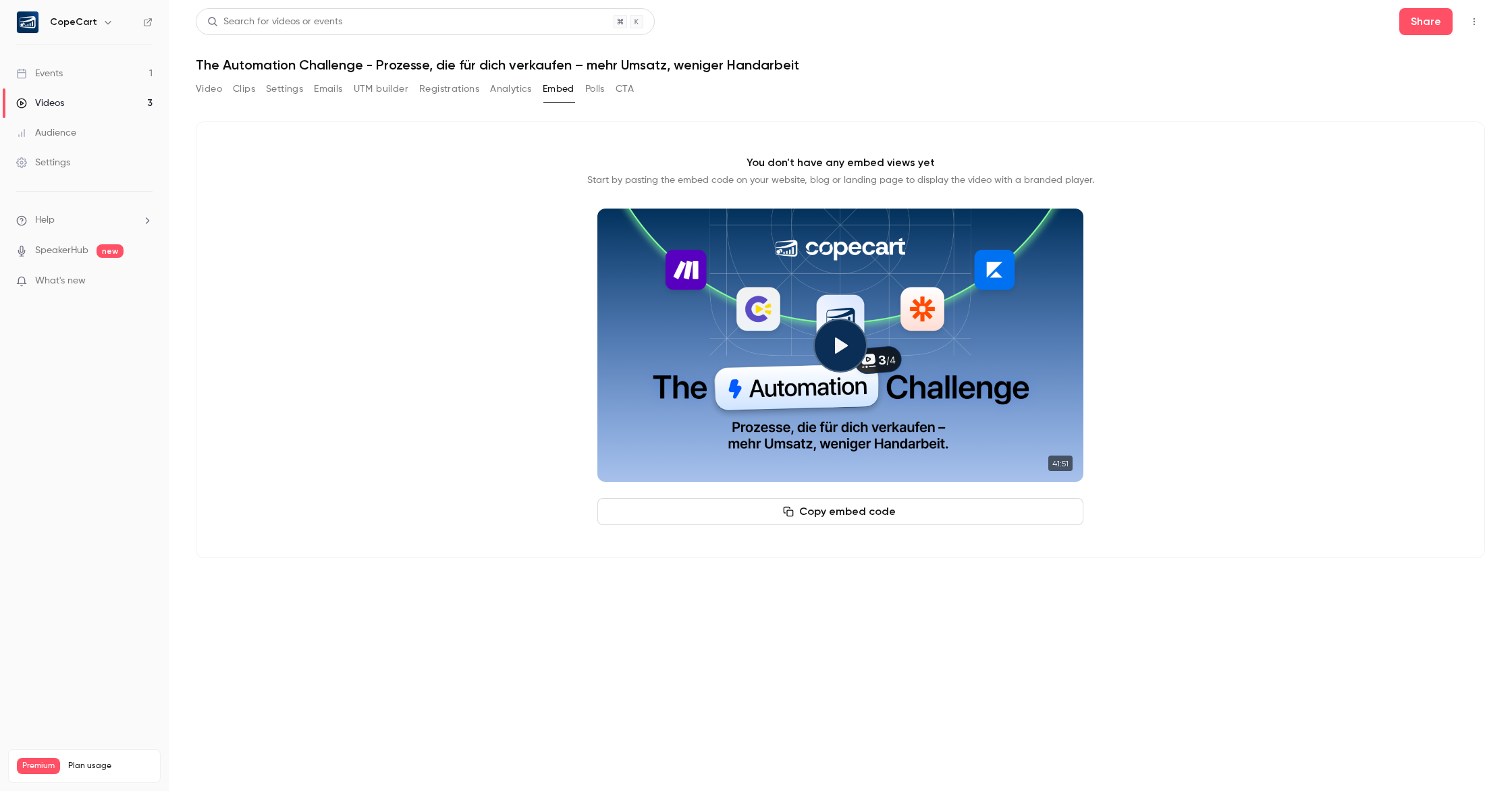
click at [593, 91] on button "Polls" at bounding box center [596, 89] width 20 height 21
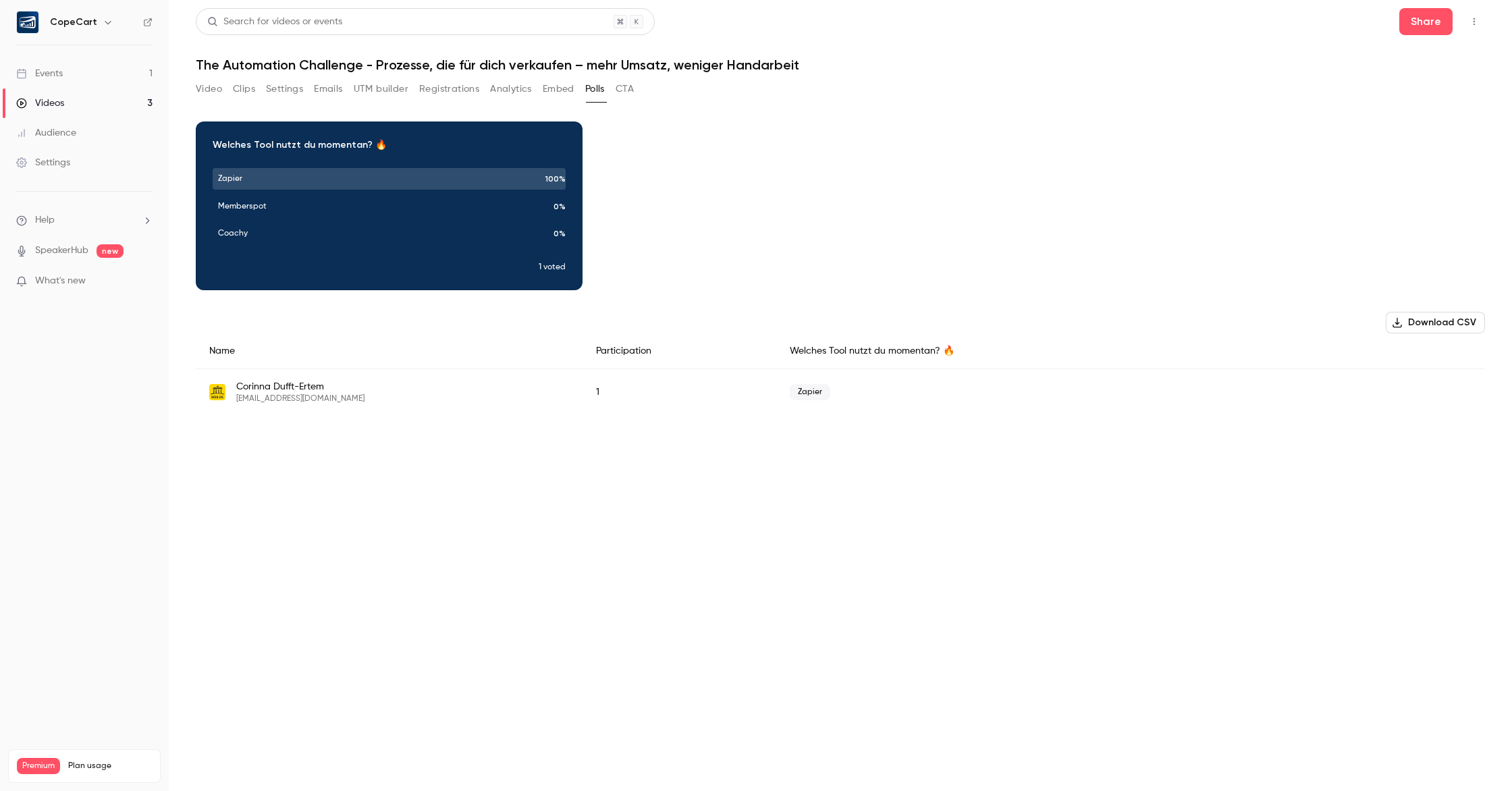
click at [198, 88] on button "Video" at bounding box center [208, 89] width 26 height 21
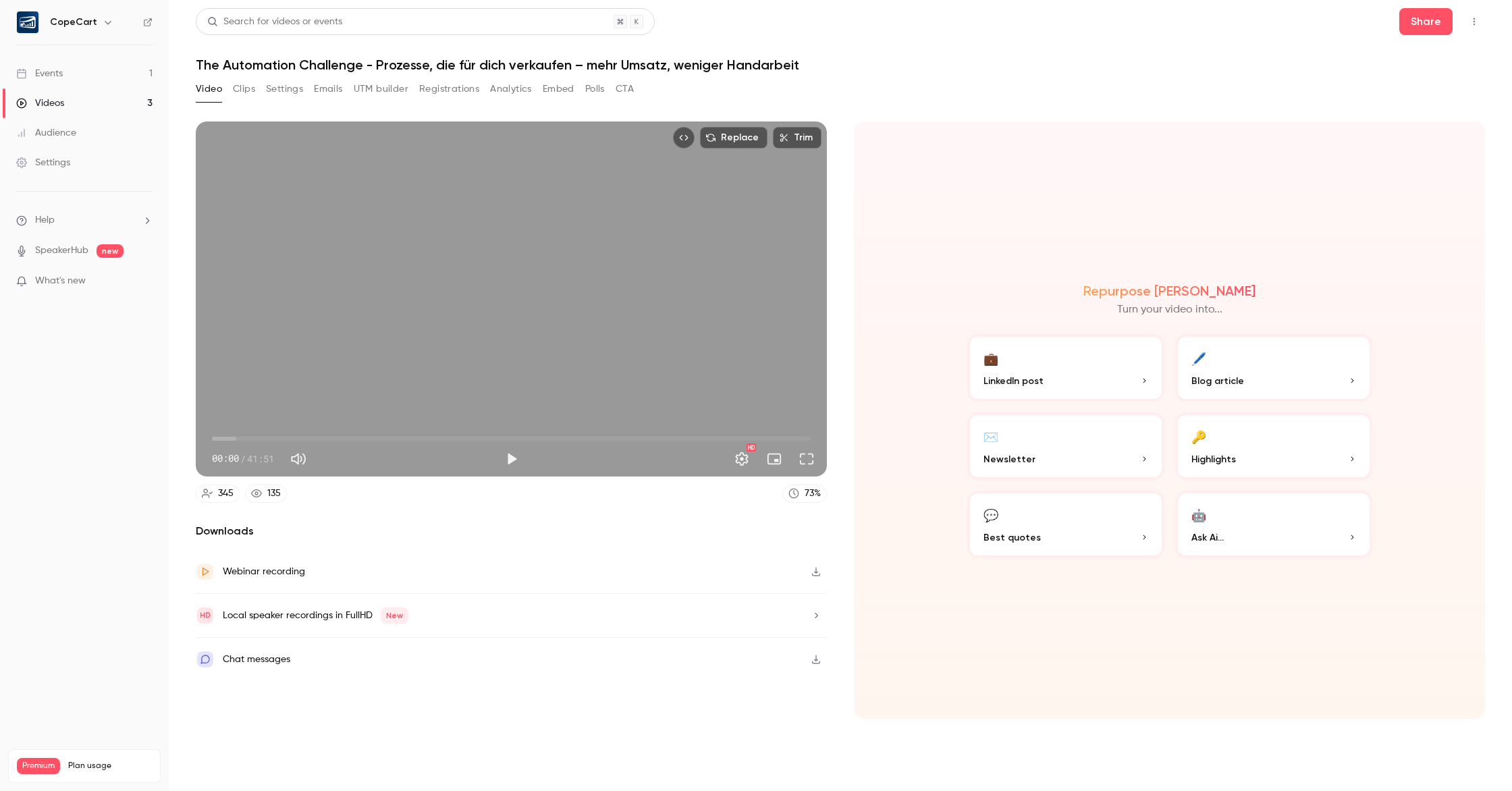
click at [59, 77] on div "Events" at bounding box center [39, 73] width 46 height 14
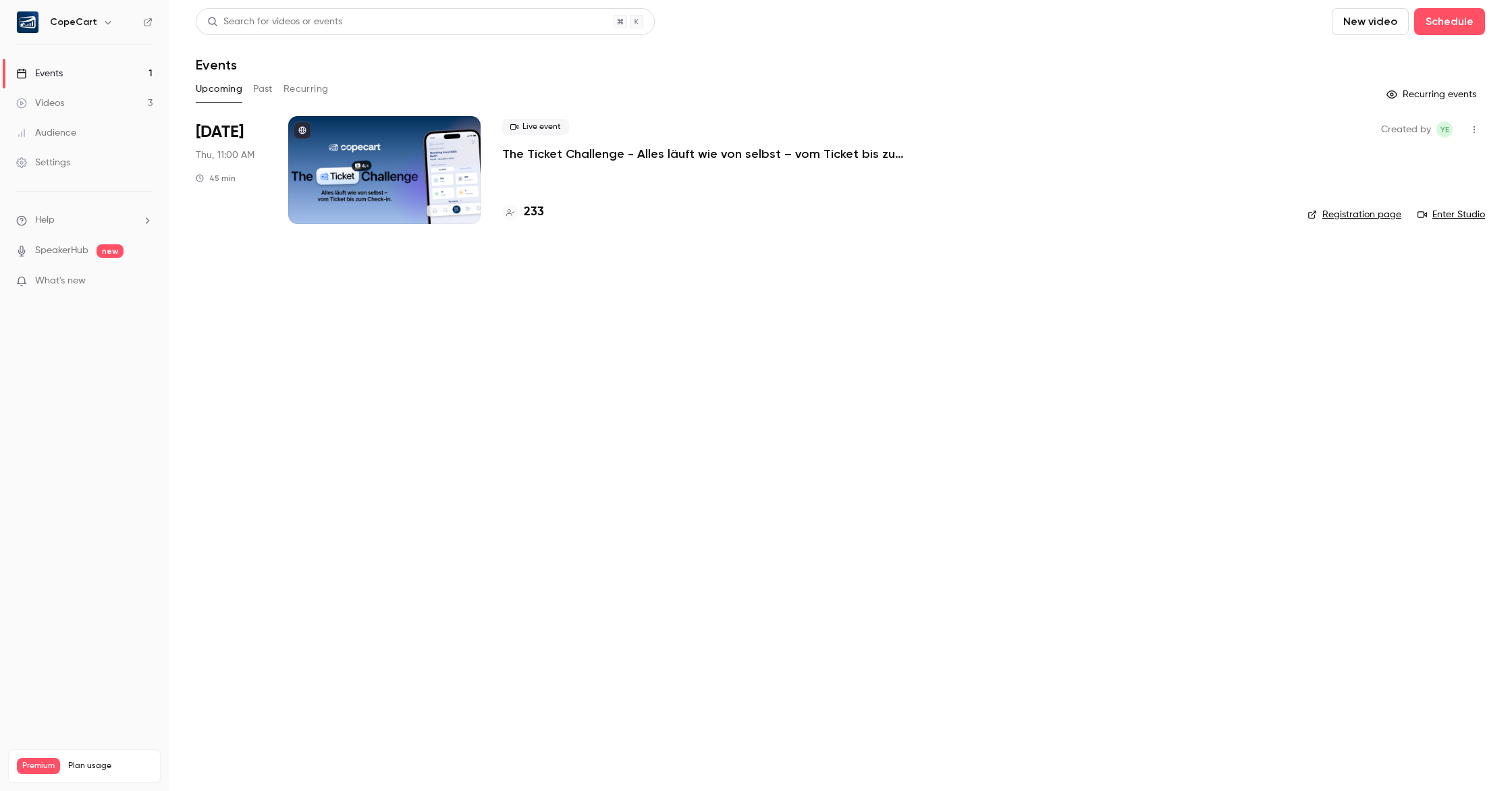
click at [408, 179] on div at bounding box center [384, 170] width 192 height 108
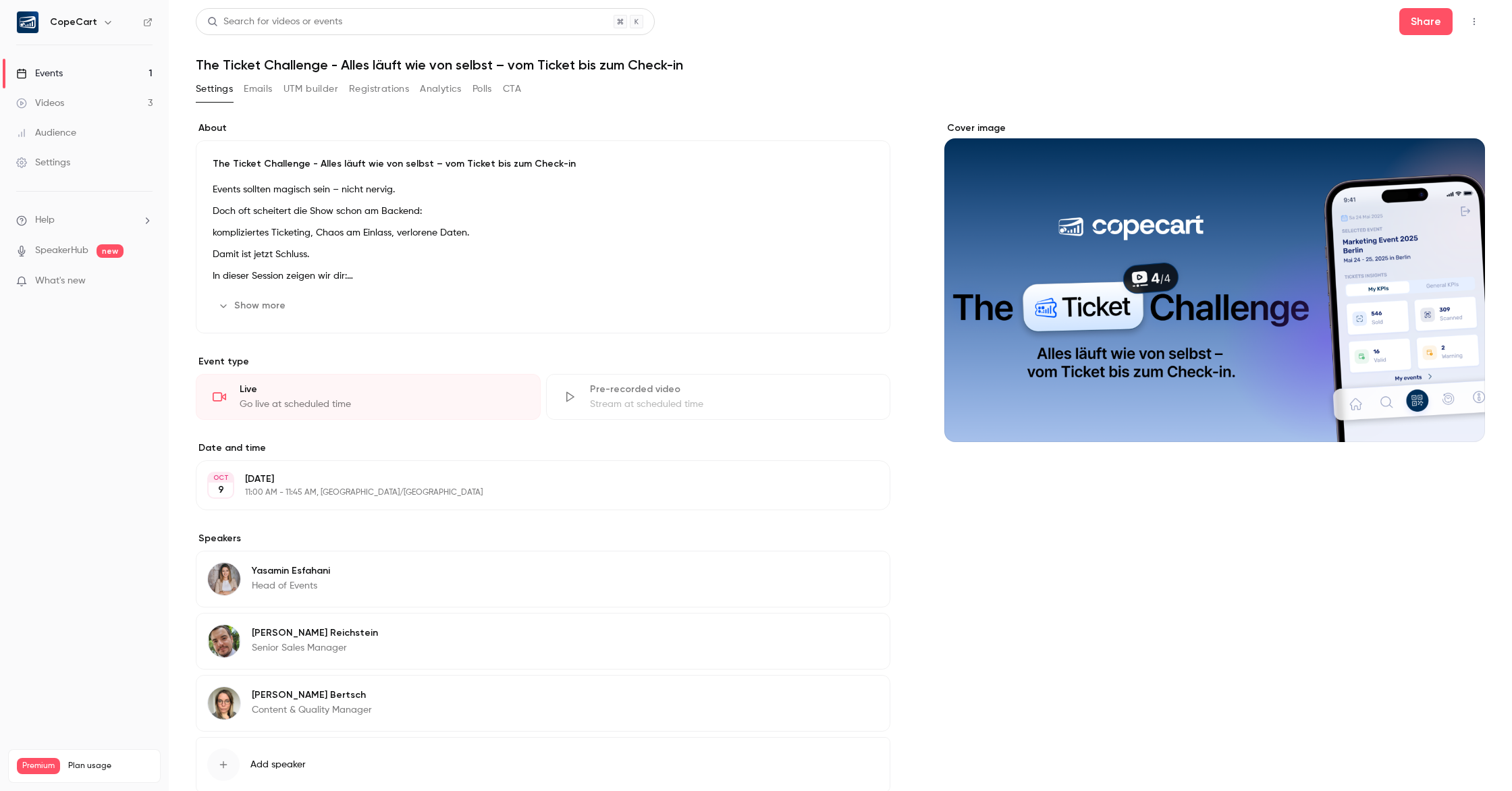
click at [94, 80] on link "Events 1" at bounding box center [84, 74] width 169 height 30
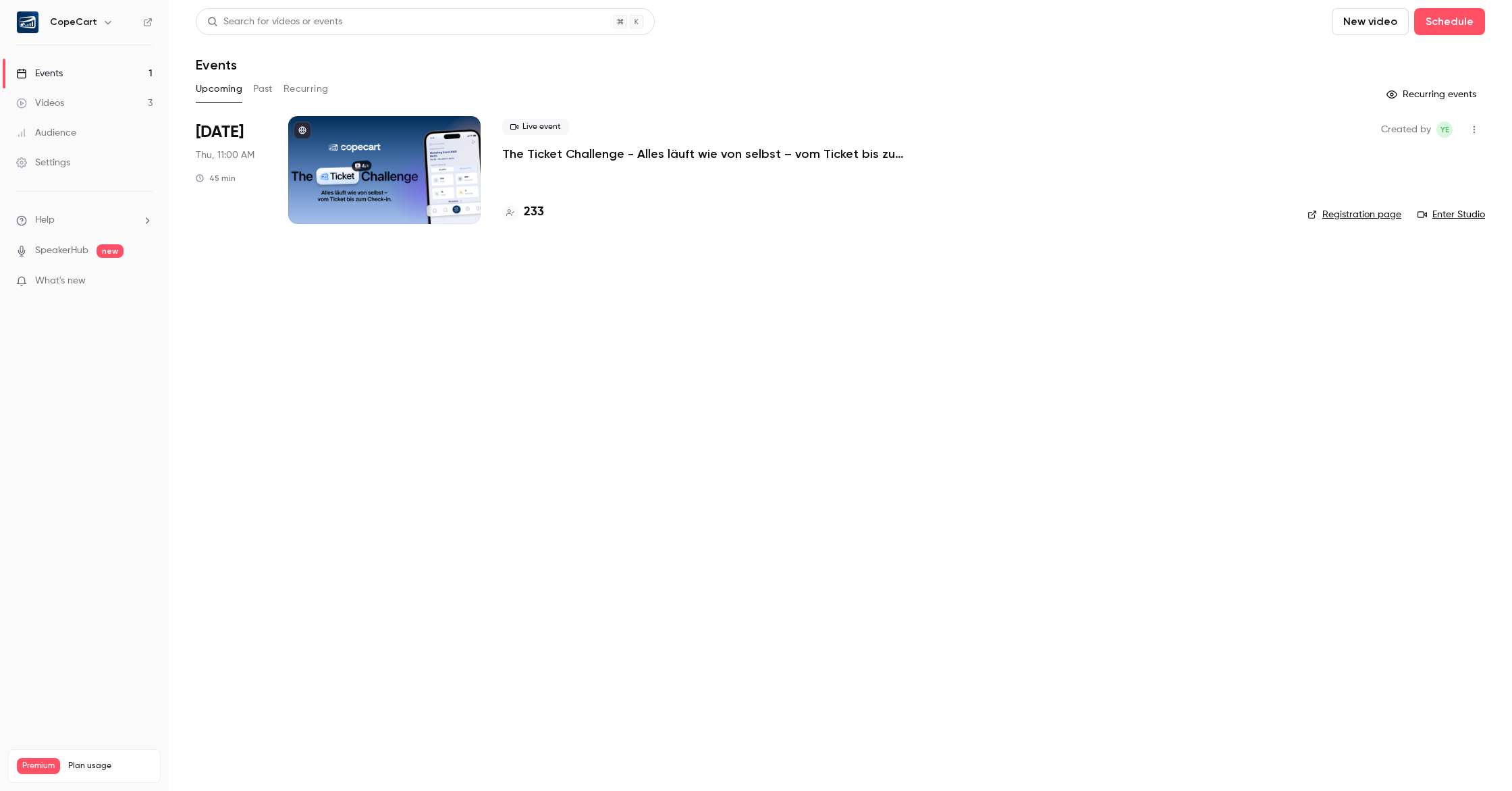
click at [1444, 215] on link "Enter Studio" at bounding box center [1451, 214] width 68 height 14
click at [260, 91] on button "Past" at bounding box center [263, 89] width 20 height 21
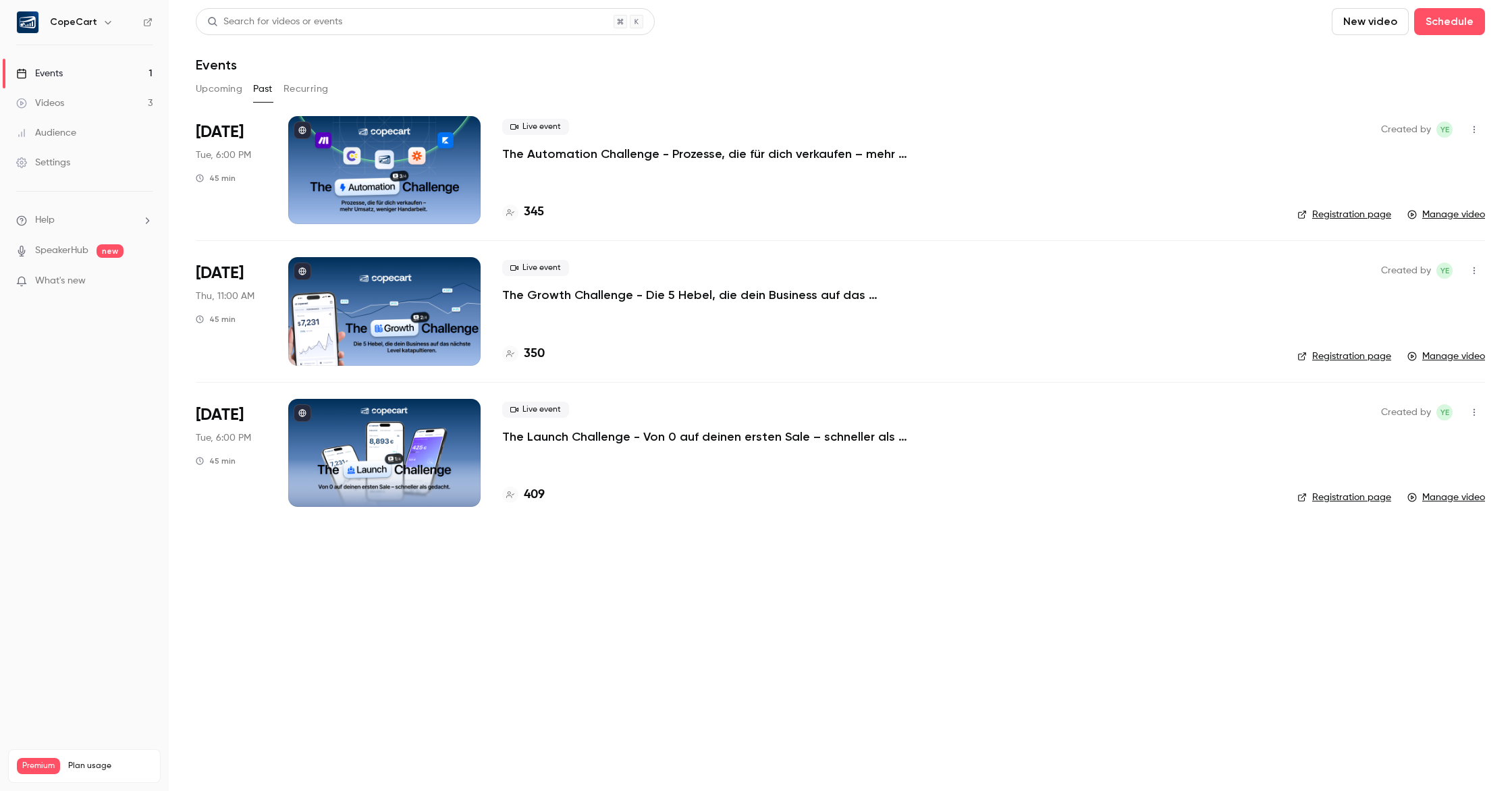
click at [402, 143] on div at bounding box center [384, 170] width 192 height 108
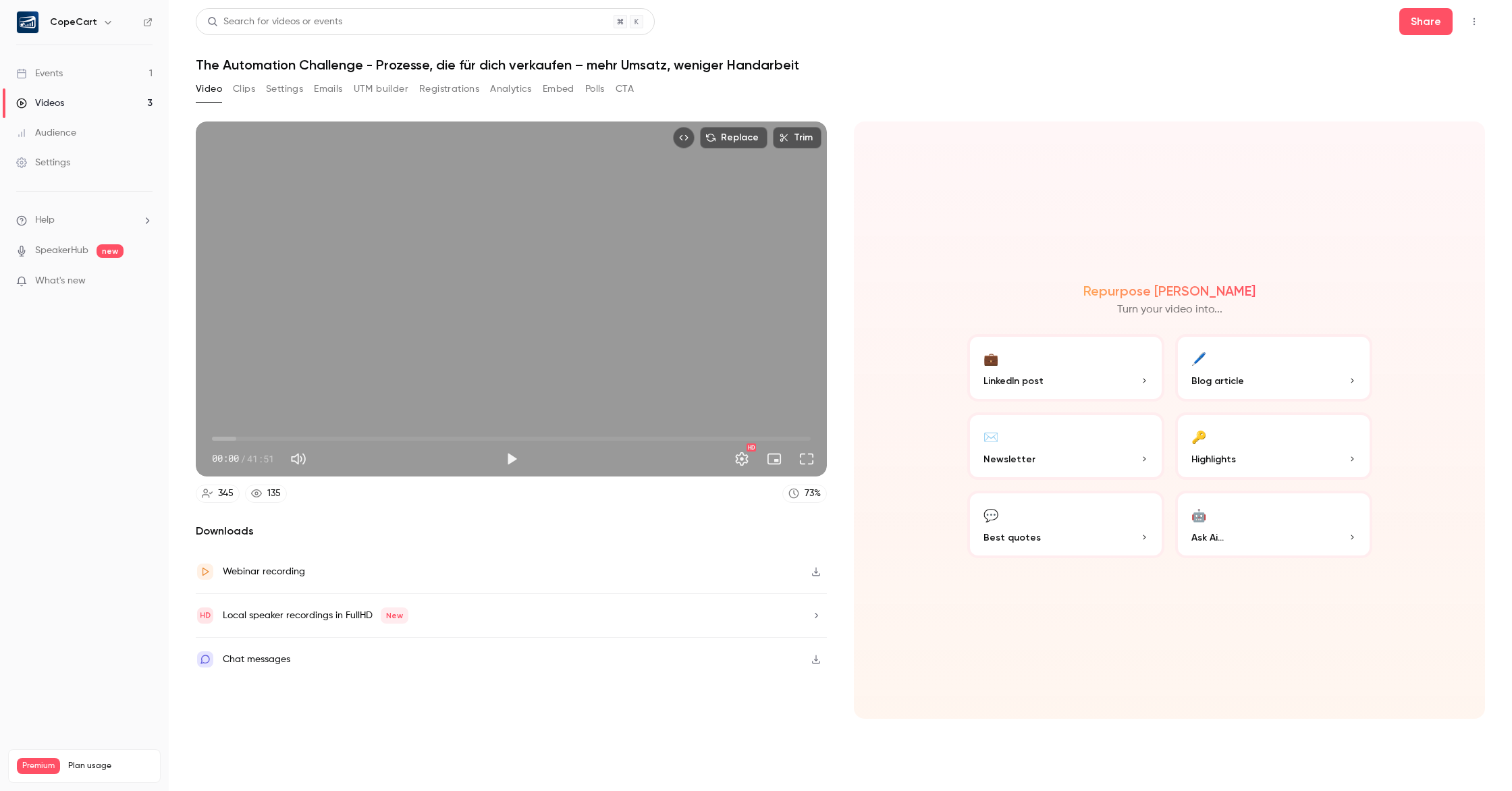
click at [627, 90] on button "CTA" at bounding box center [625, 89] width 18 height 21
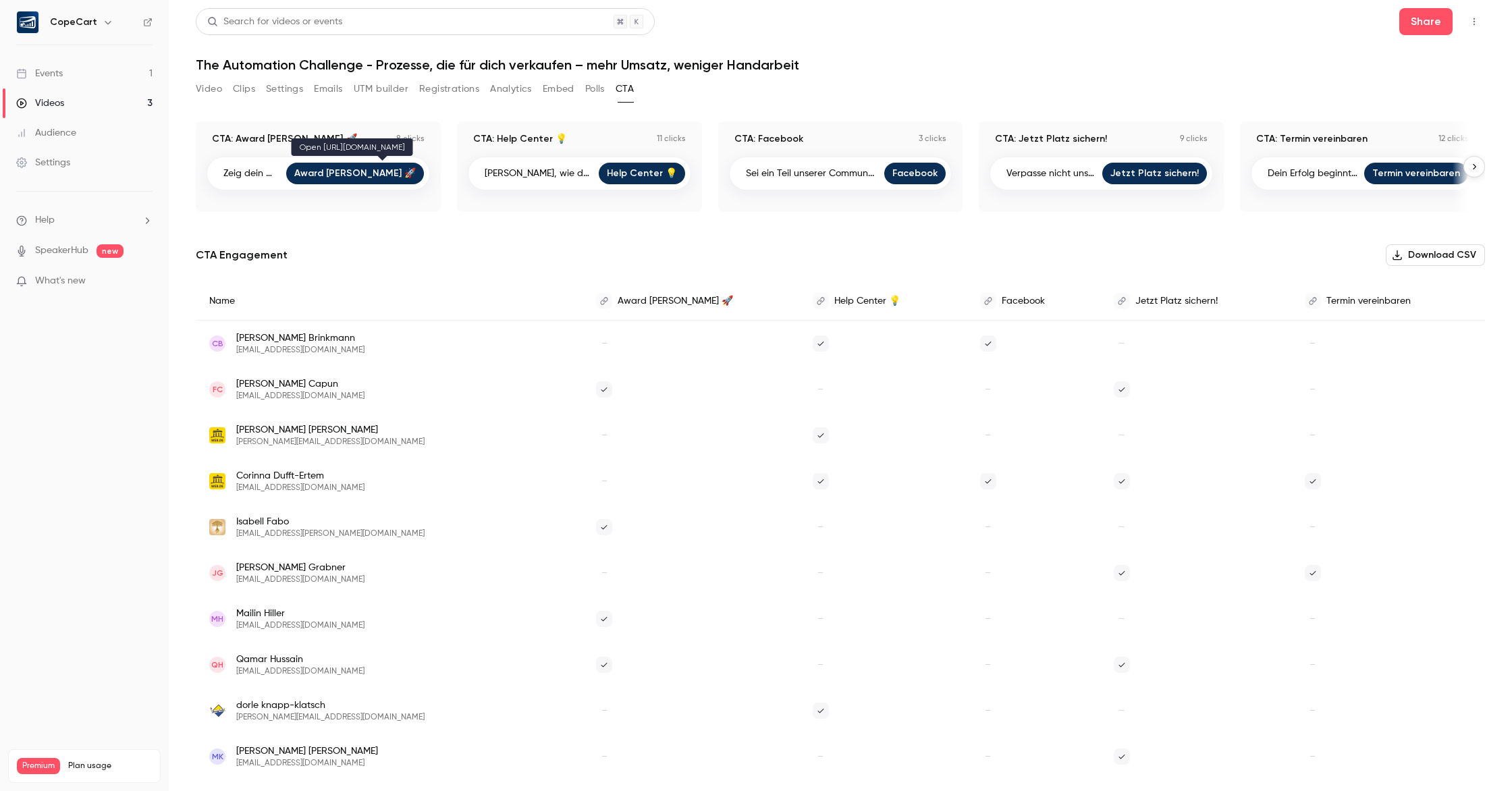
click at [374, 178] on link "Award [PERSON_NAME] 🚀" at bounding box center [355, 174] width 138 height 21
